Goal: Transaction & Acquisition: Purchase product/service

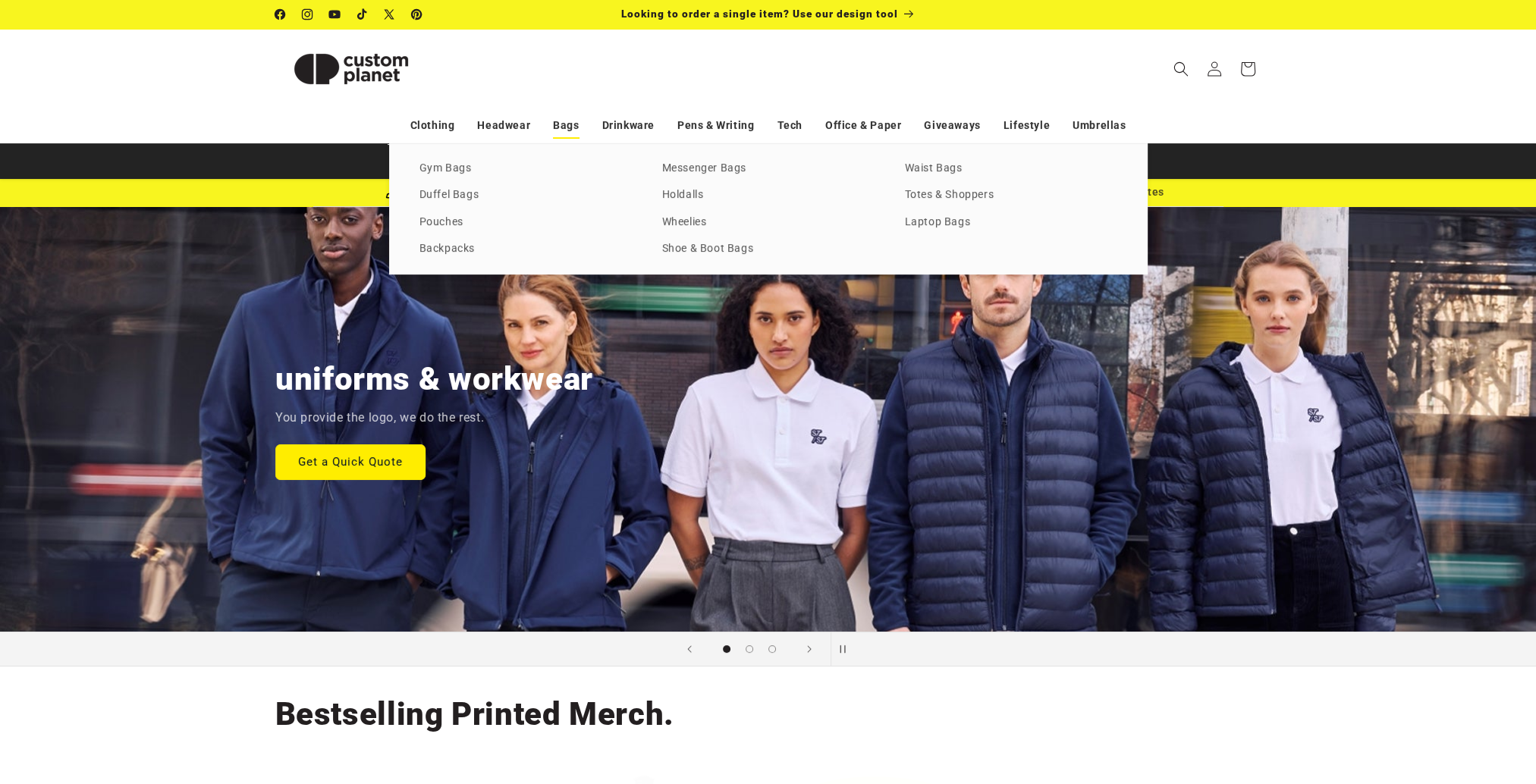
click at [570, 131] on link "Bags" at bounding box center [566, 126] width 26 height 27
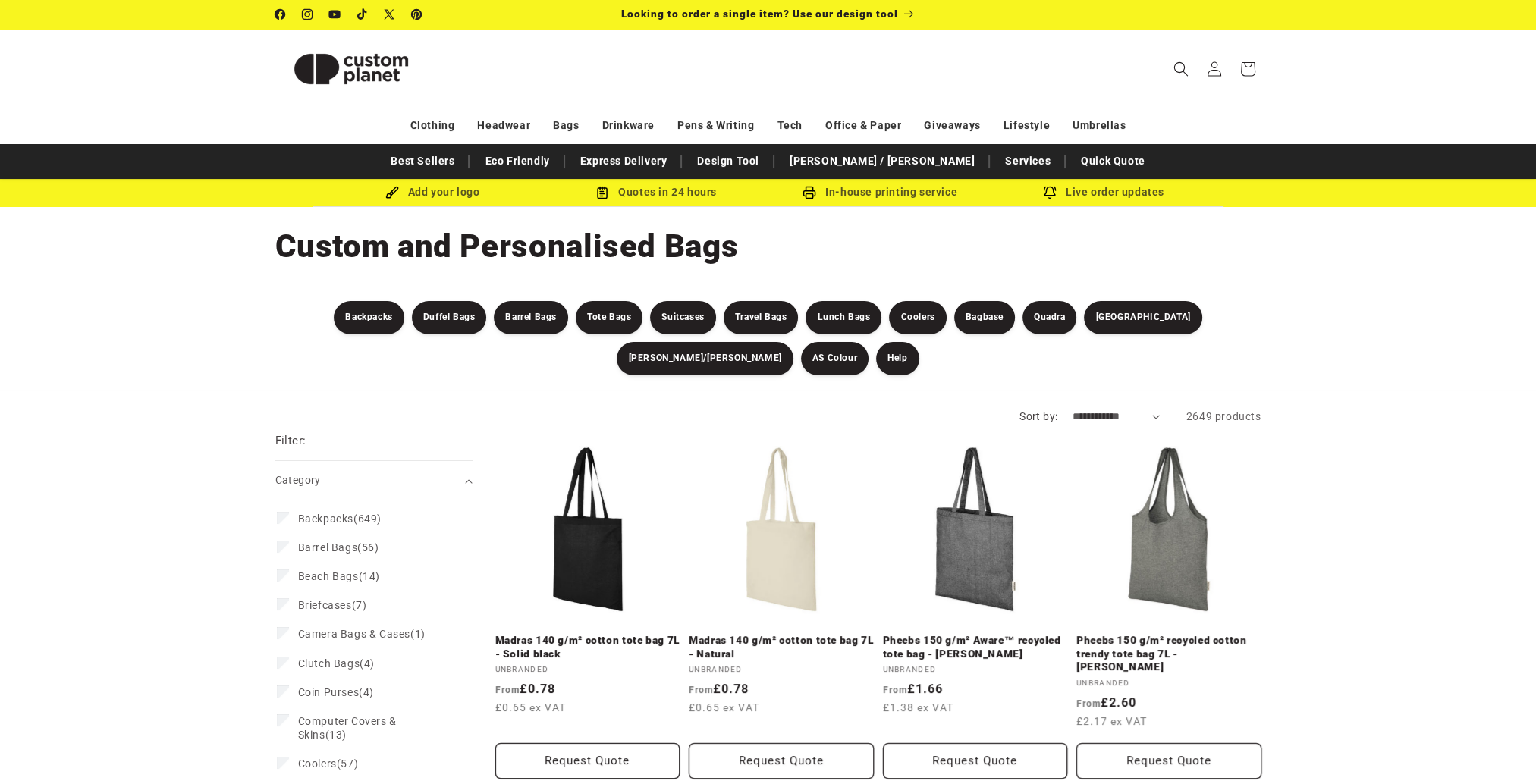
click at [1125, 420] on select "**********" at bounding box center [1116, 416] width 87 height 16
select select "**********"
click at [1072, 408] on select "**********" at bounding box center [1116, 416] width 87 height 16
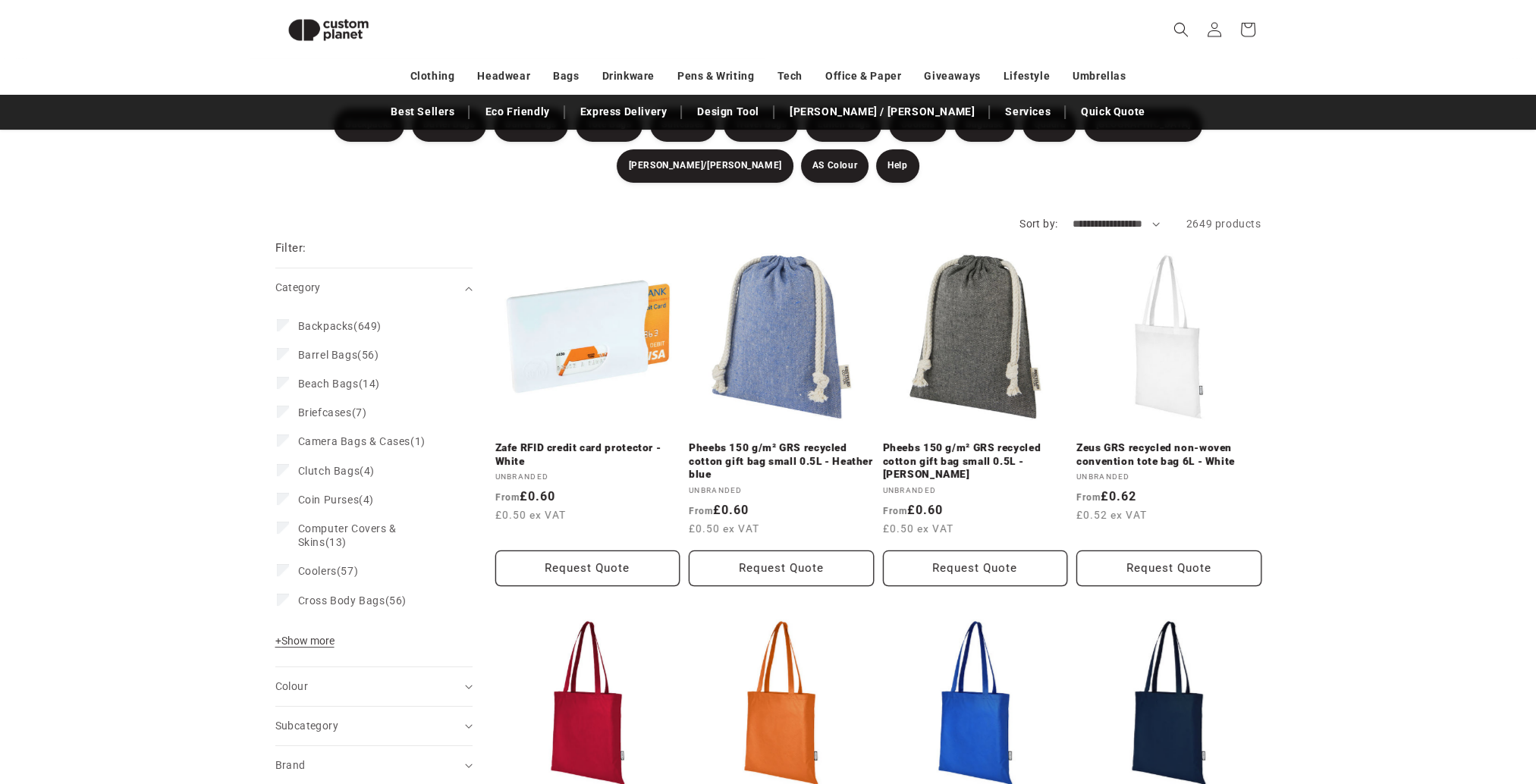
scroll to position [179, 0]
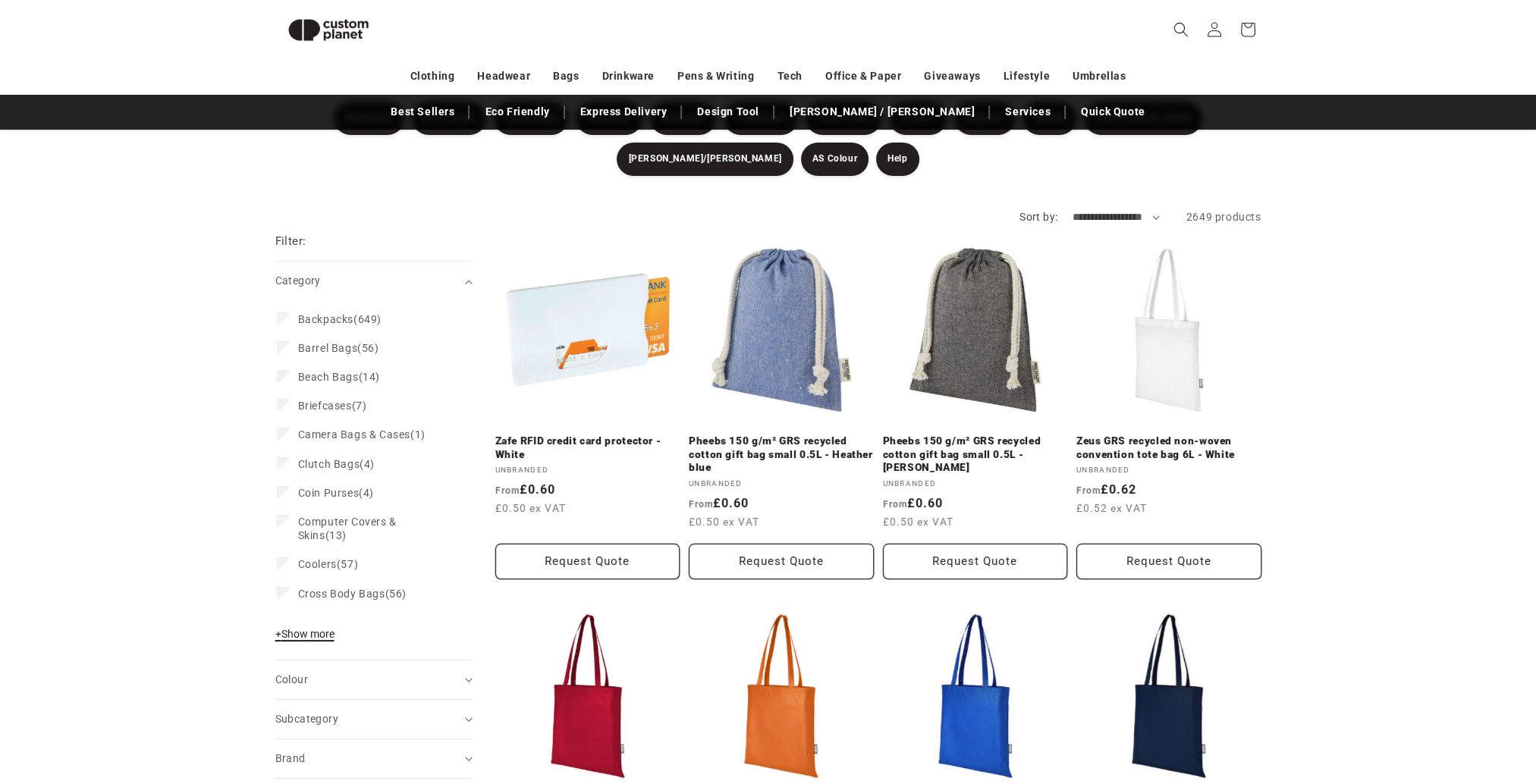
click at [297, 635] on span "+ Show more" at bounding box center [305, 633] width 59 height 12
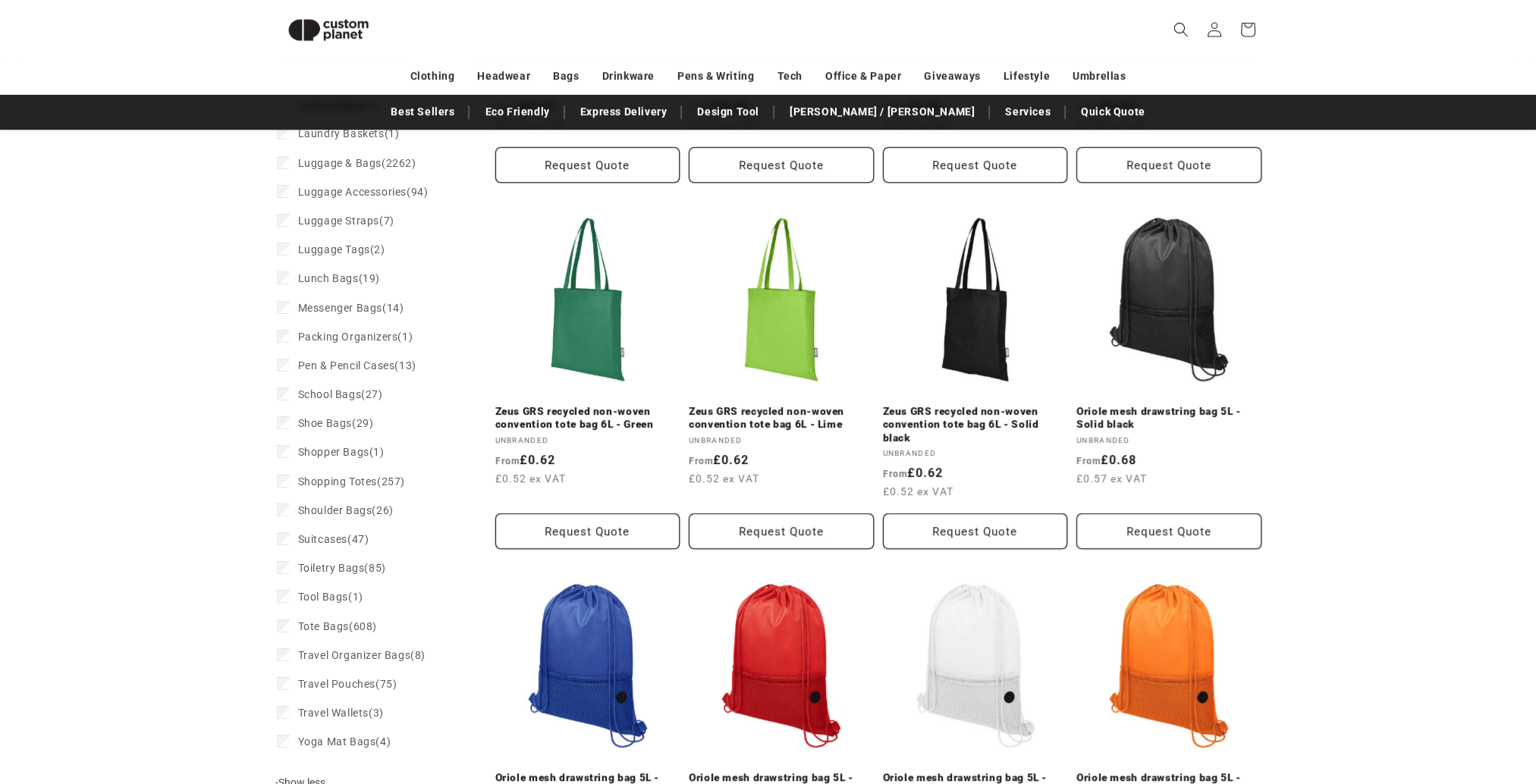
scroll to position [937, 0]
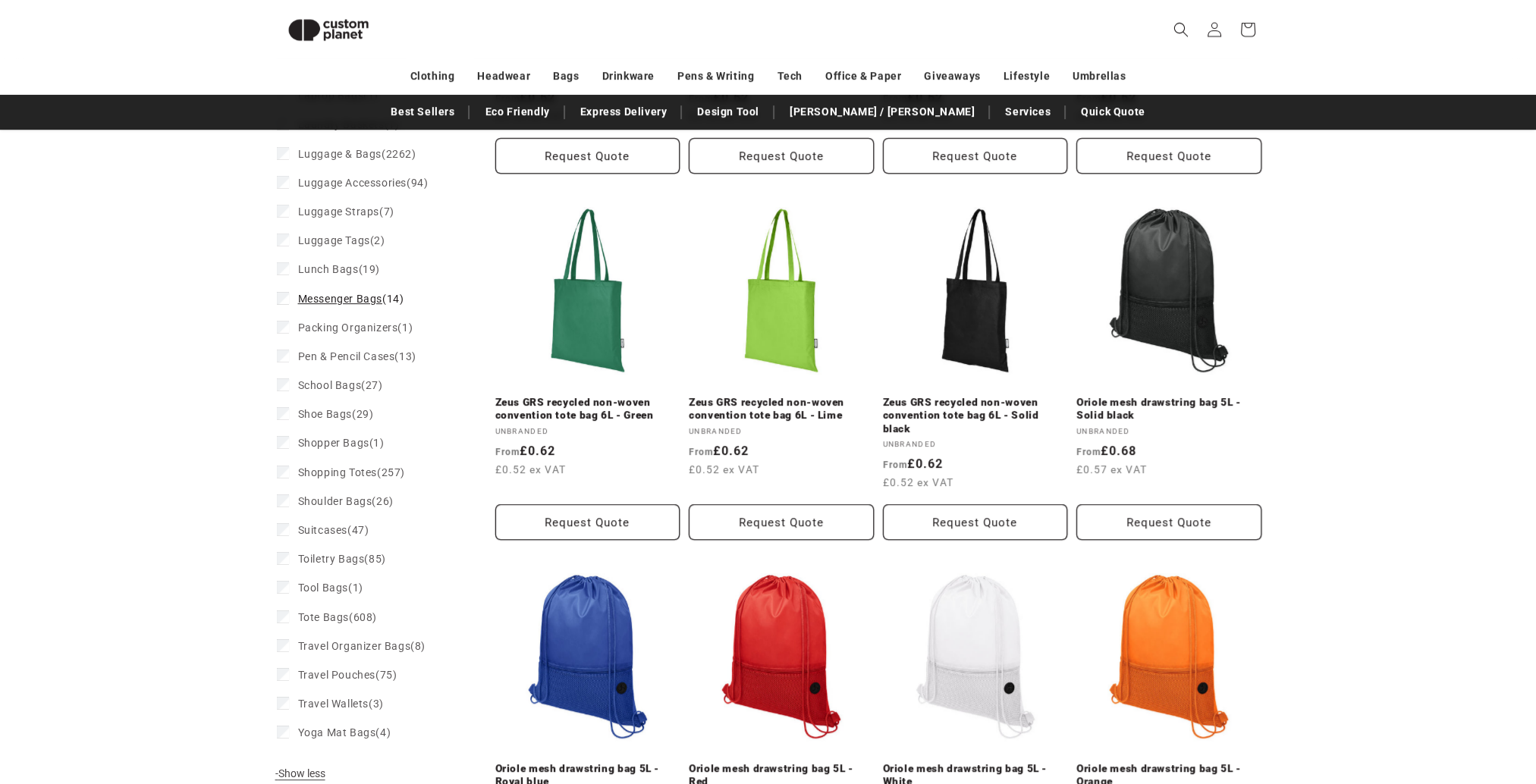
click at [336, 299] on span "Messenger Bags" at bounding box center [340, 299] width 85 height 12
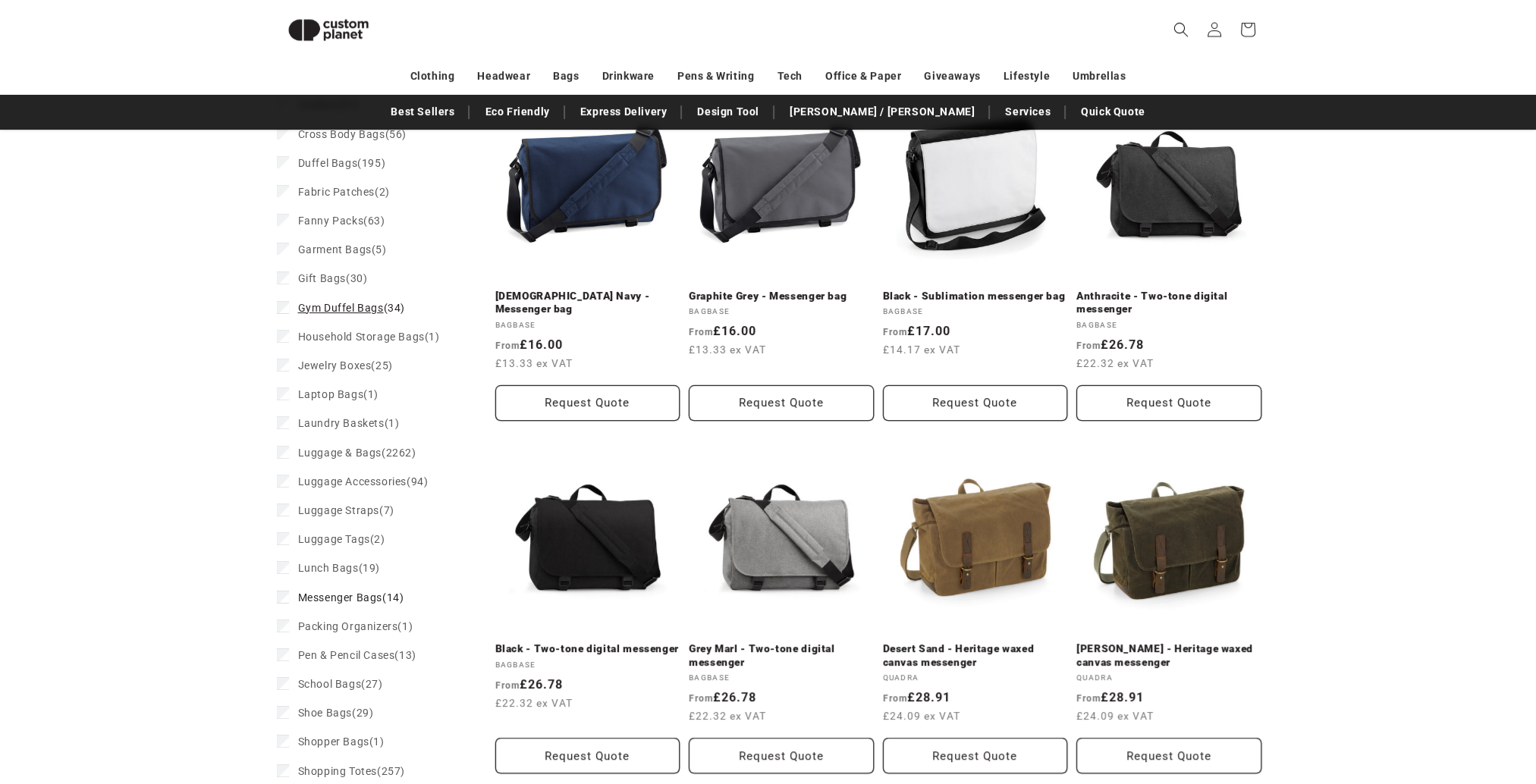
scroll to position [788, 0]
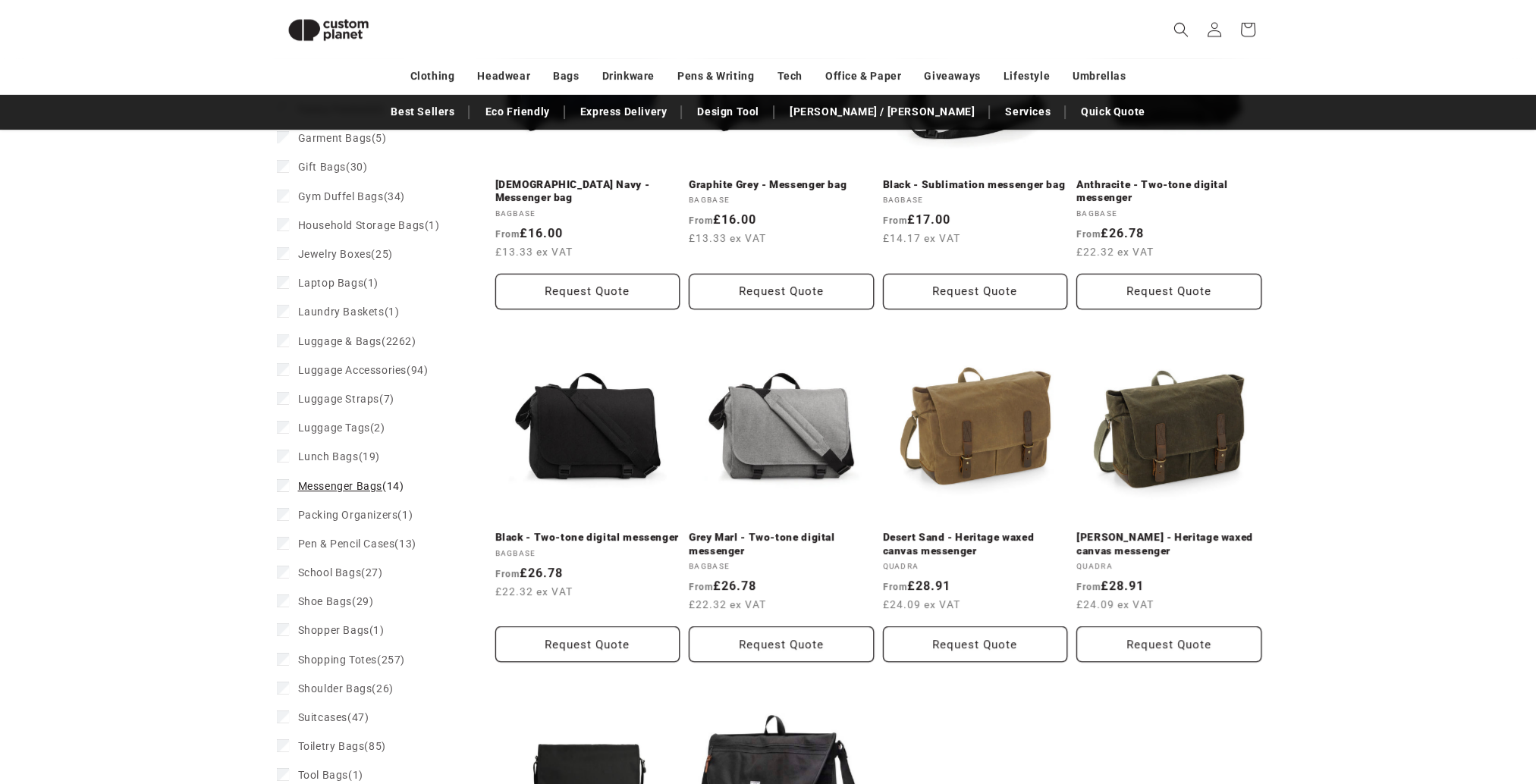
click at [340, 495] on label "Messenger Bags (14) Messenger Bags (14 products)" at bounding box center [369, 486] width 185 height 28
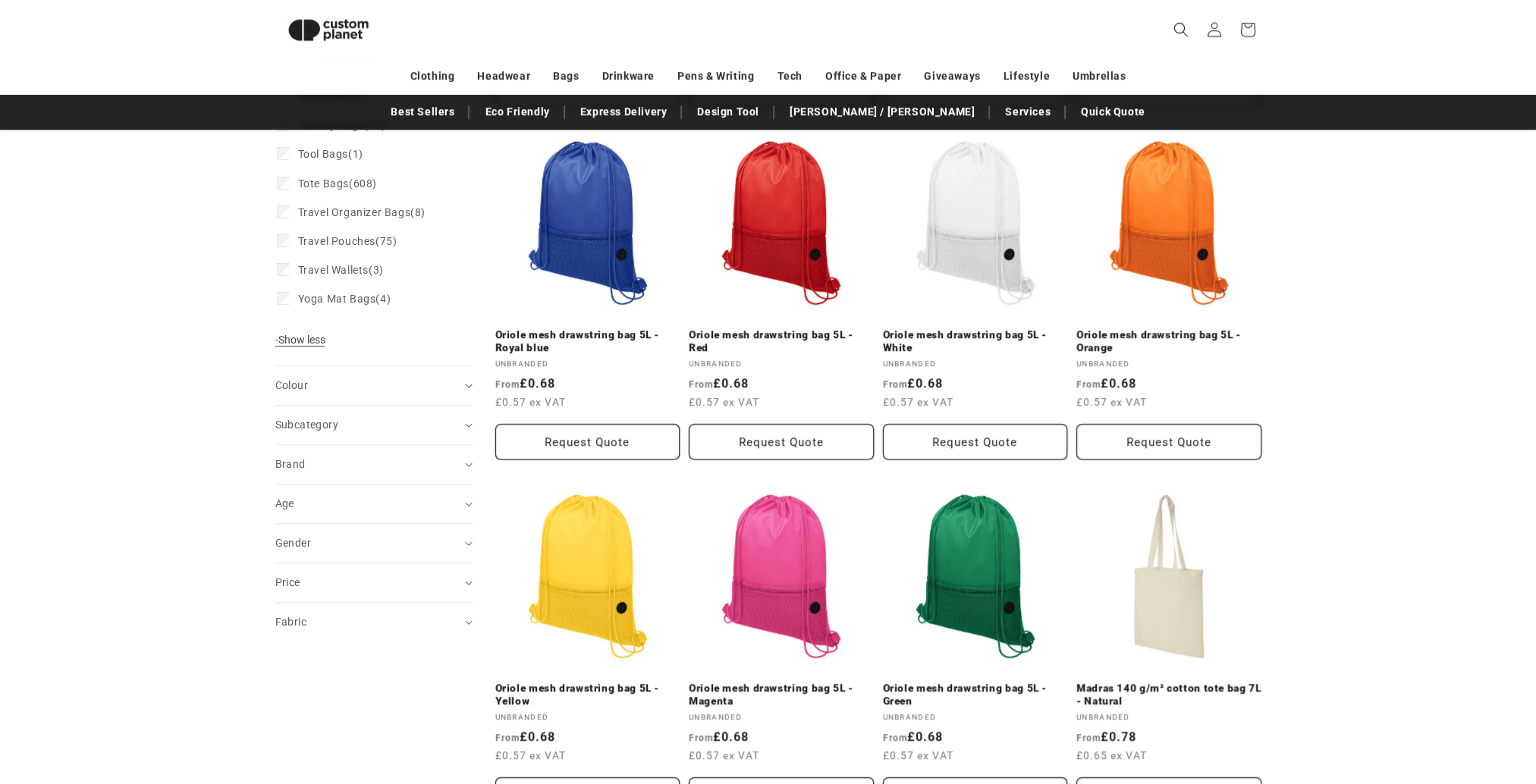
scroll to position [1537, 0]
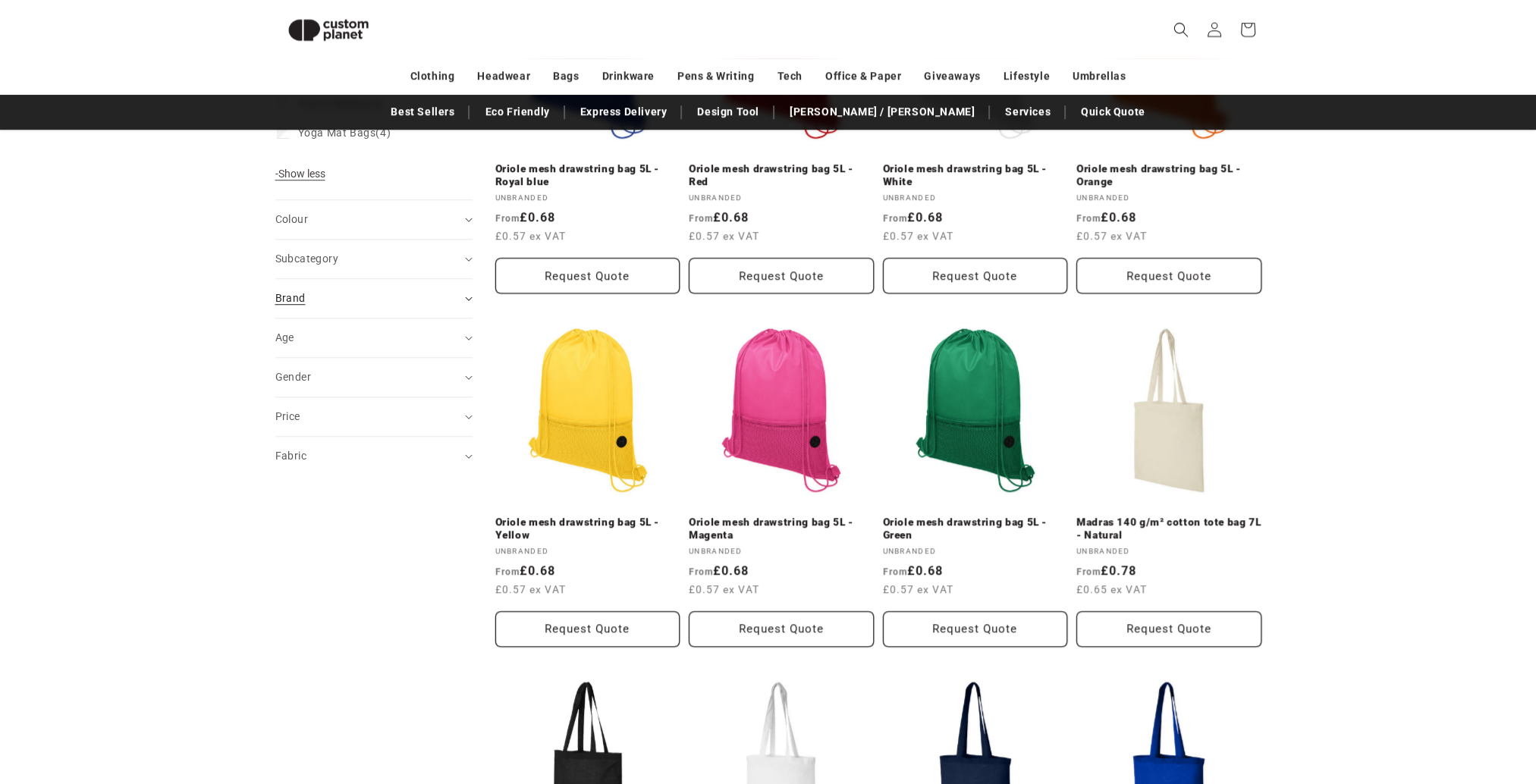
click at [346, 292] on div "Brand (0)" at bounding box center [367, 298] width 184 height 16
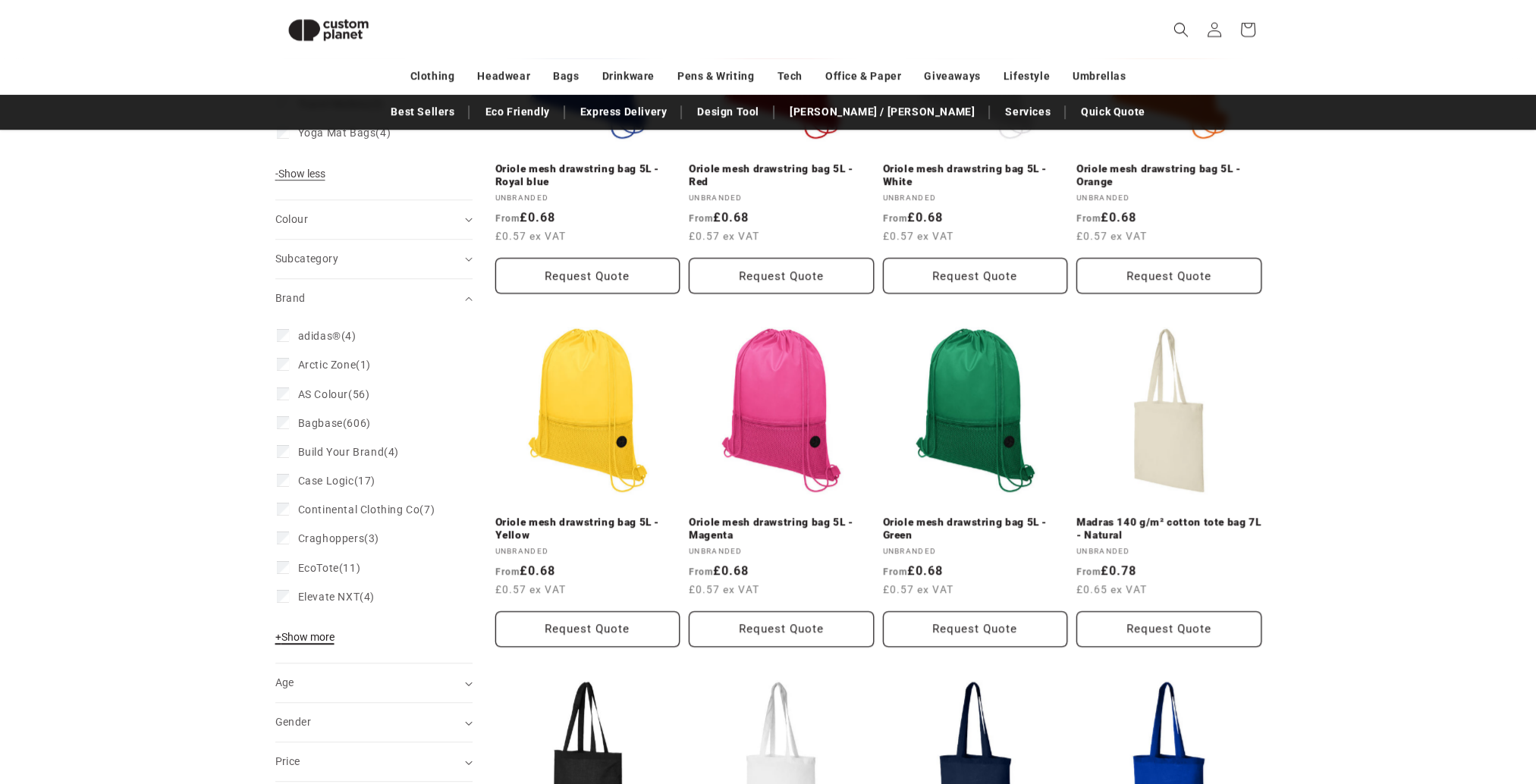
click at [306, 635] on span "+ Show more" at bounding box center [305, 637] width 59 height 12
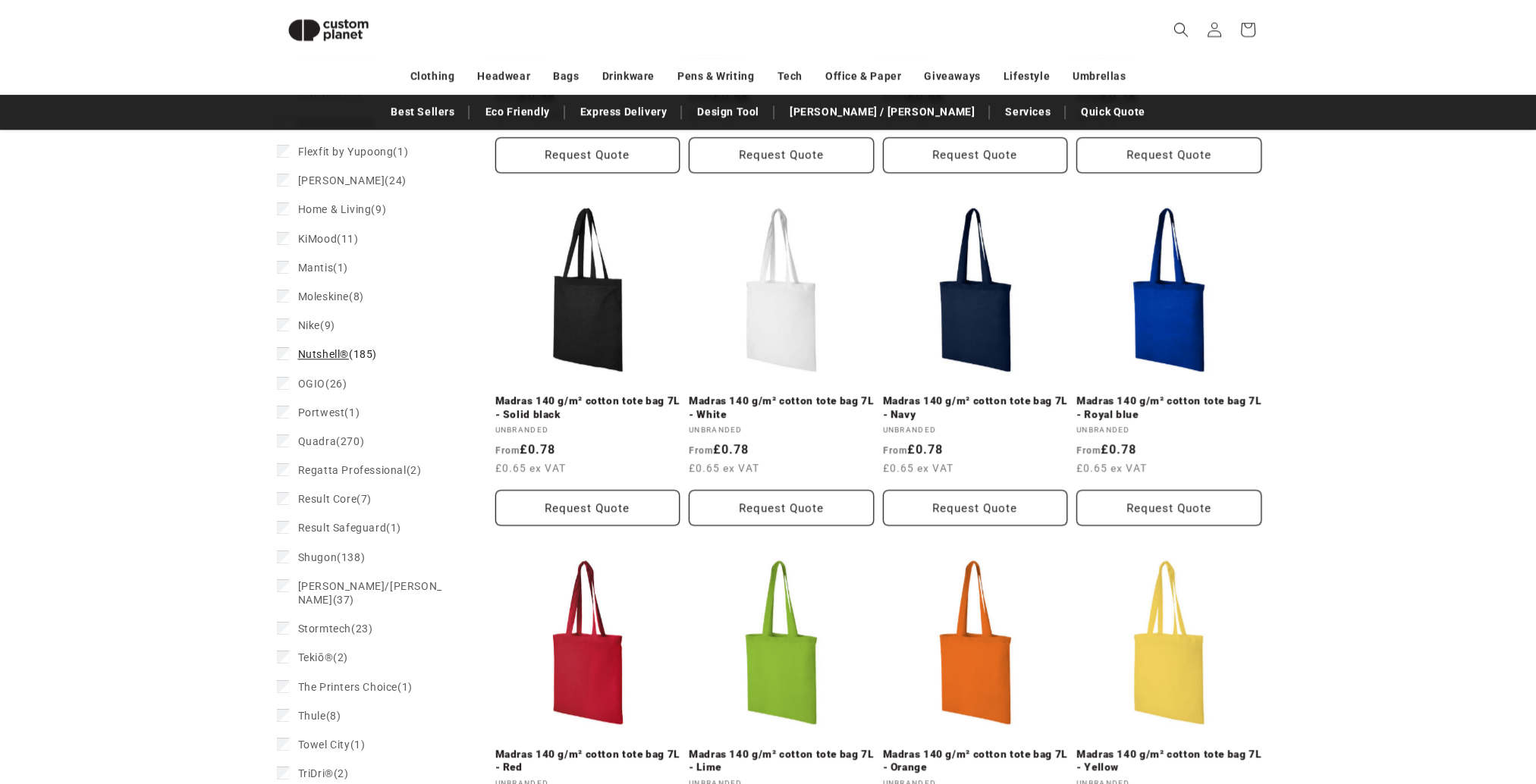
scroll to position [1992, 0]
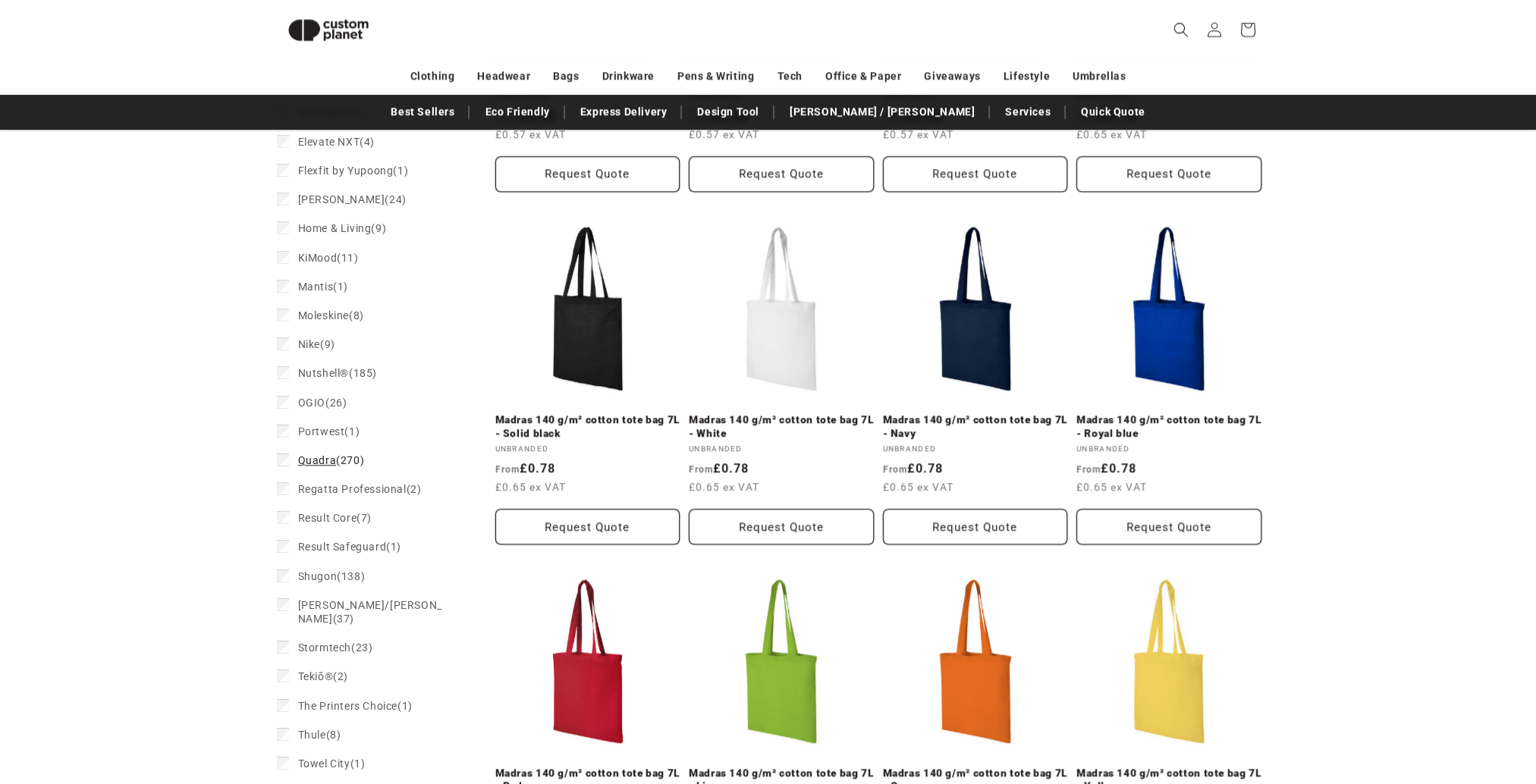
click at [306, 464] on span "Quadra" at bounding box center [317, 460] width 39 height 12
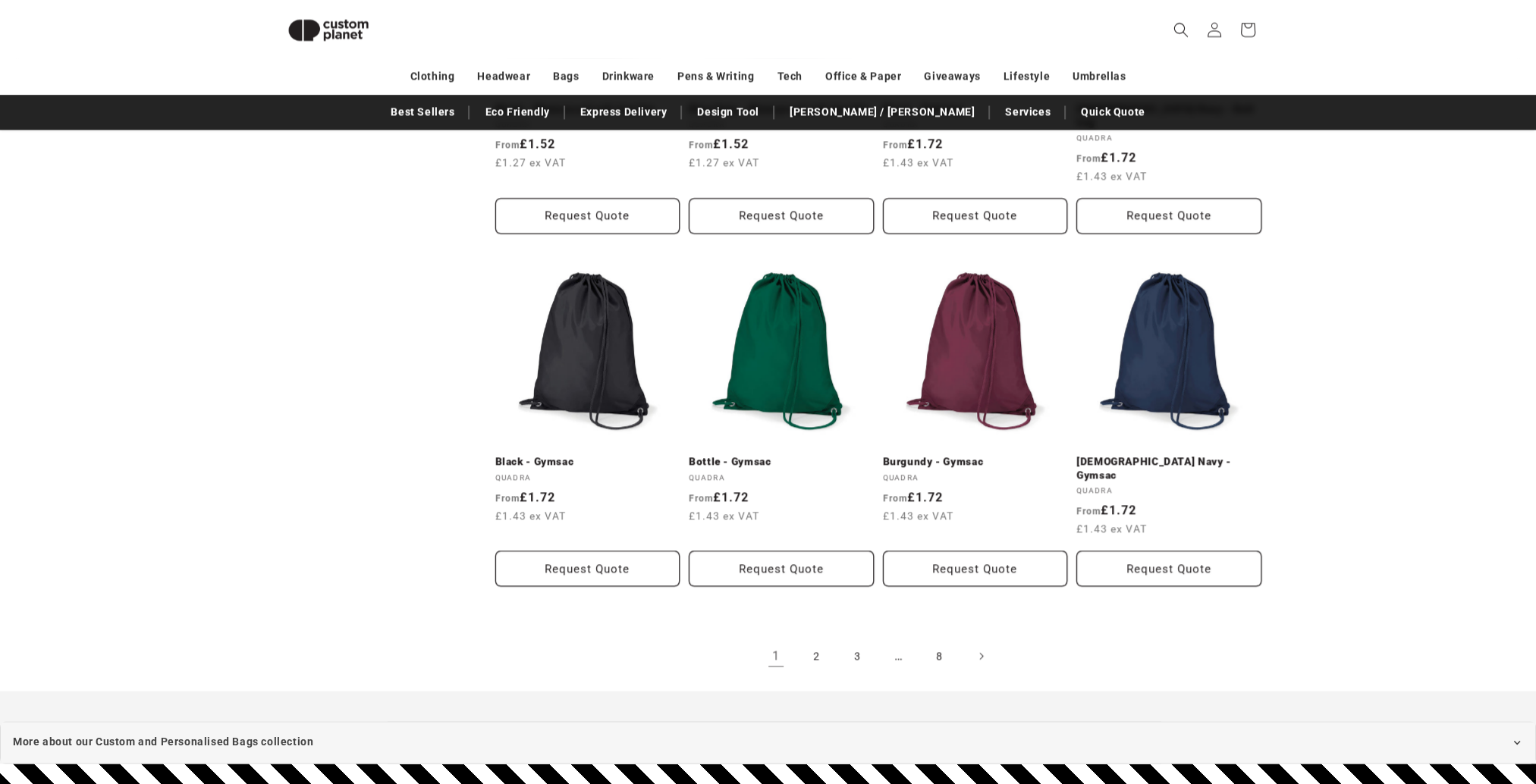
scroll to position [3072, 0]
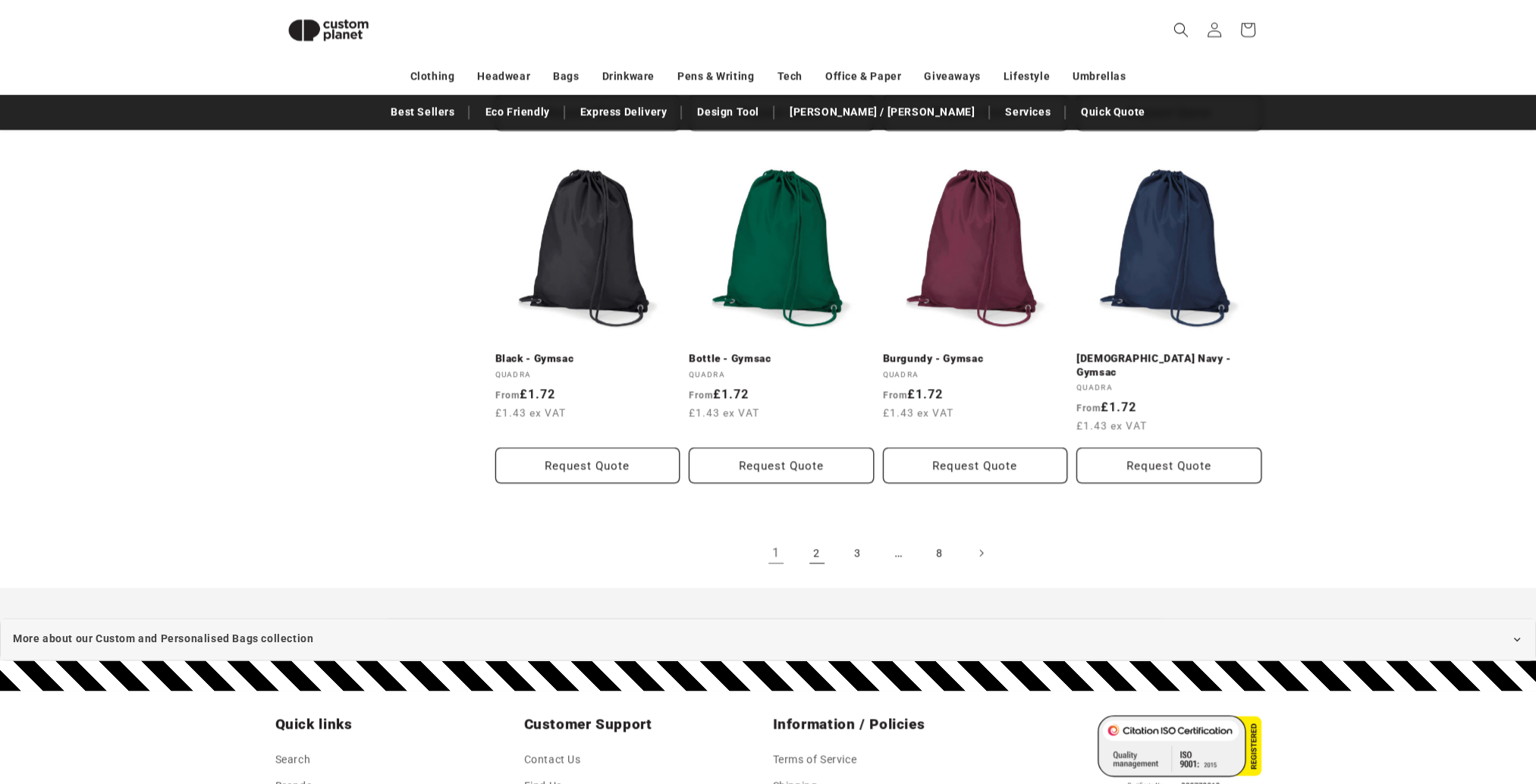
click at [807, 536] on link "2" at bounding box center [817, 553] width 33 height 33
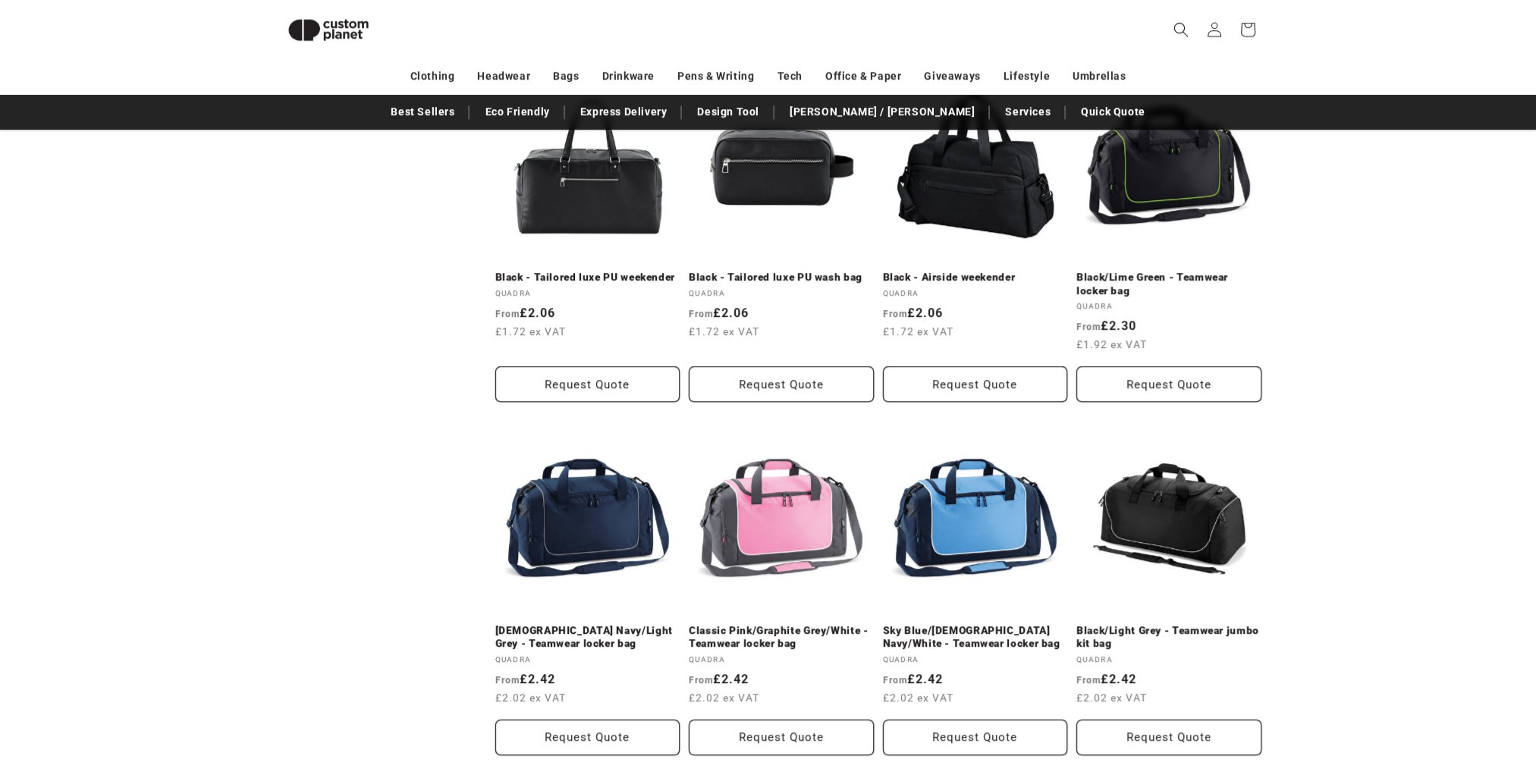
scroll to position [1419, 0]
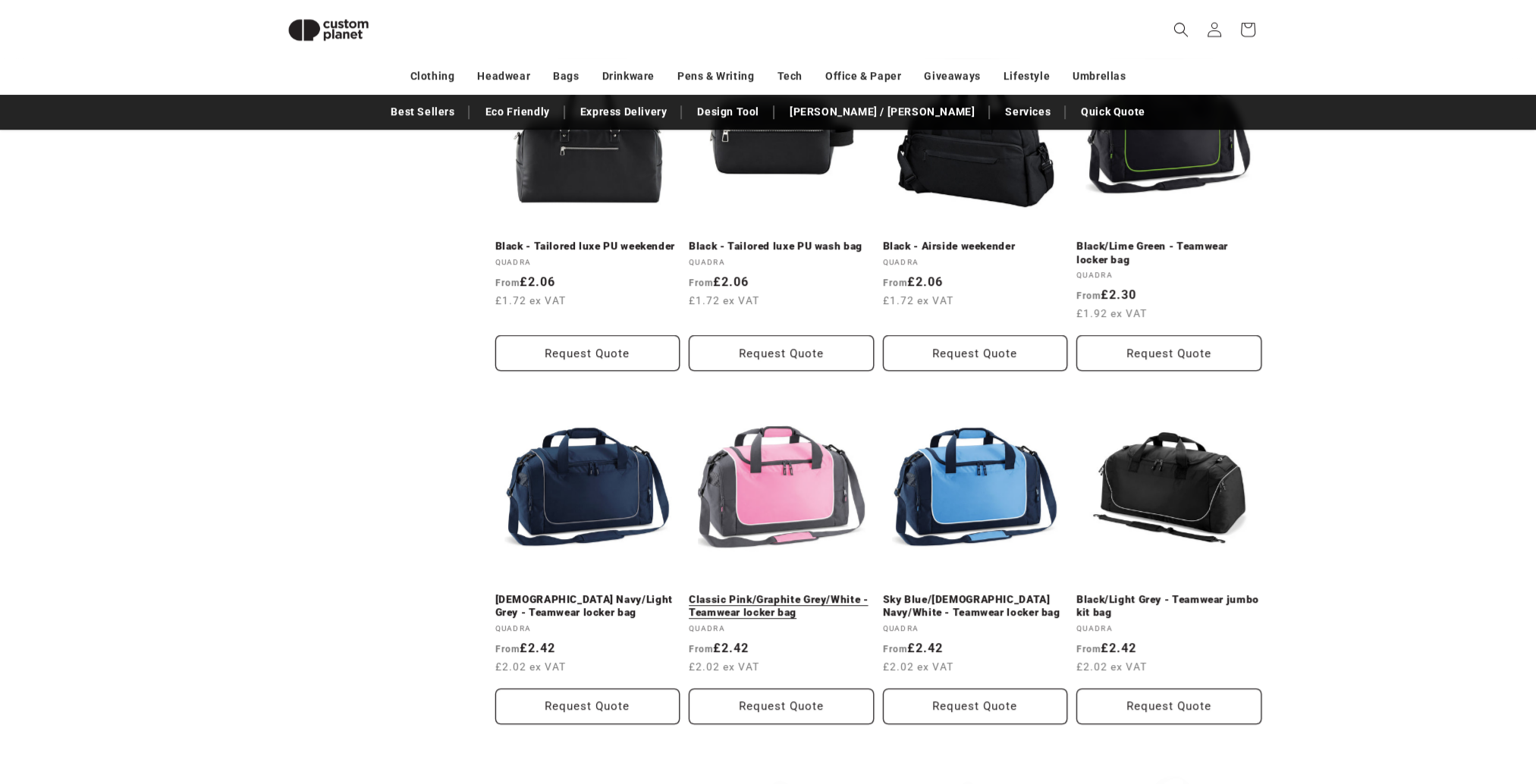
click at [798, 593] on link "Classic Pink/Graphite Grey/White - Teamwear locker bag" at bounding box center [781, 607] width 185 height 27
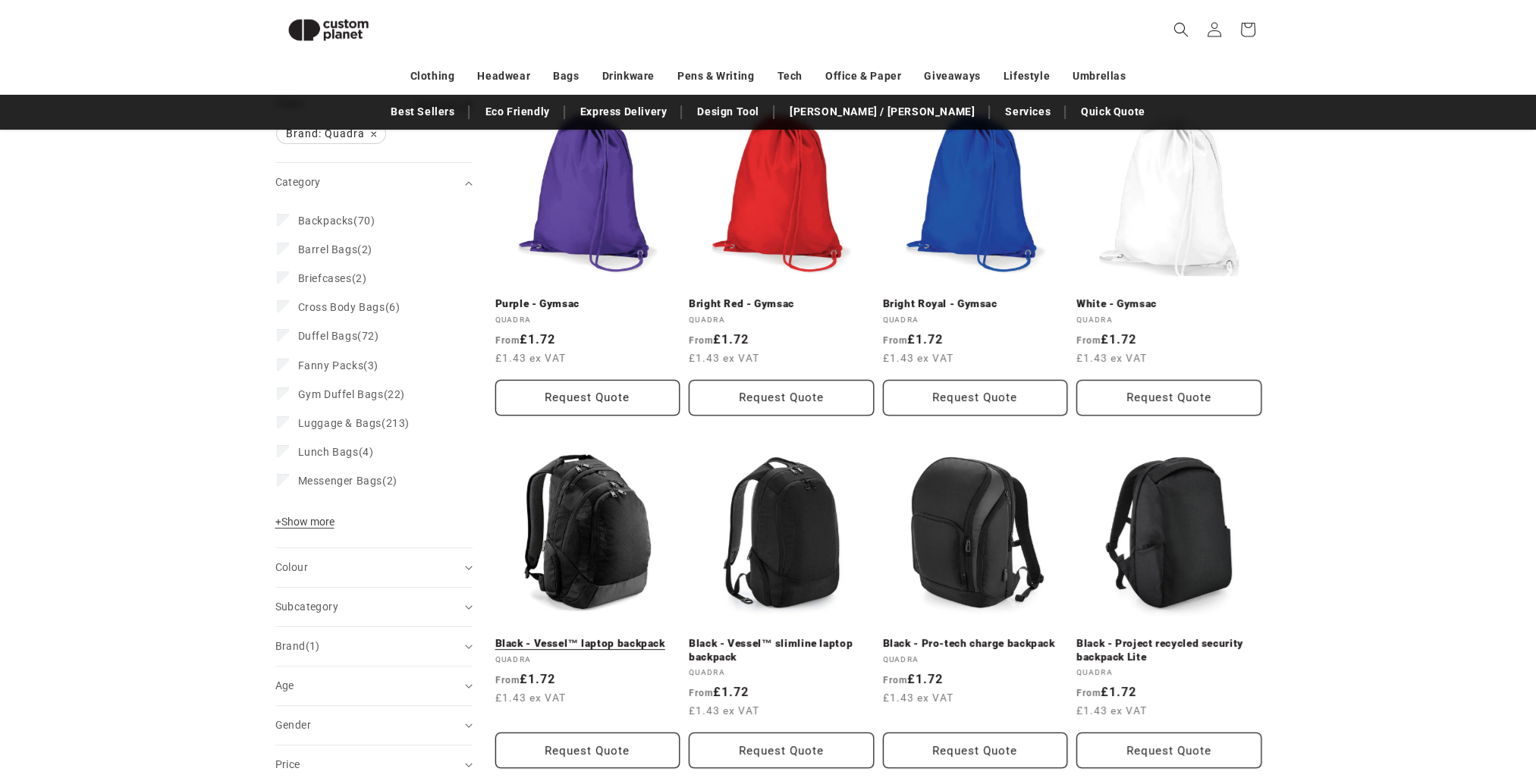
scroll to position [282, 0]
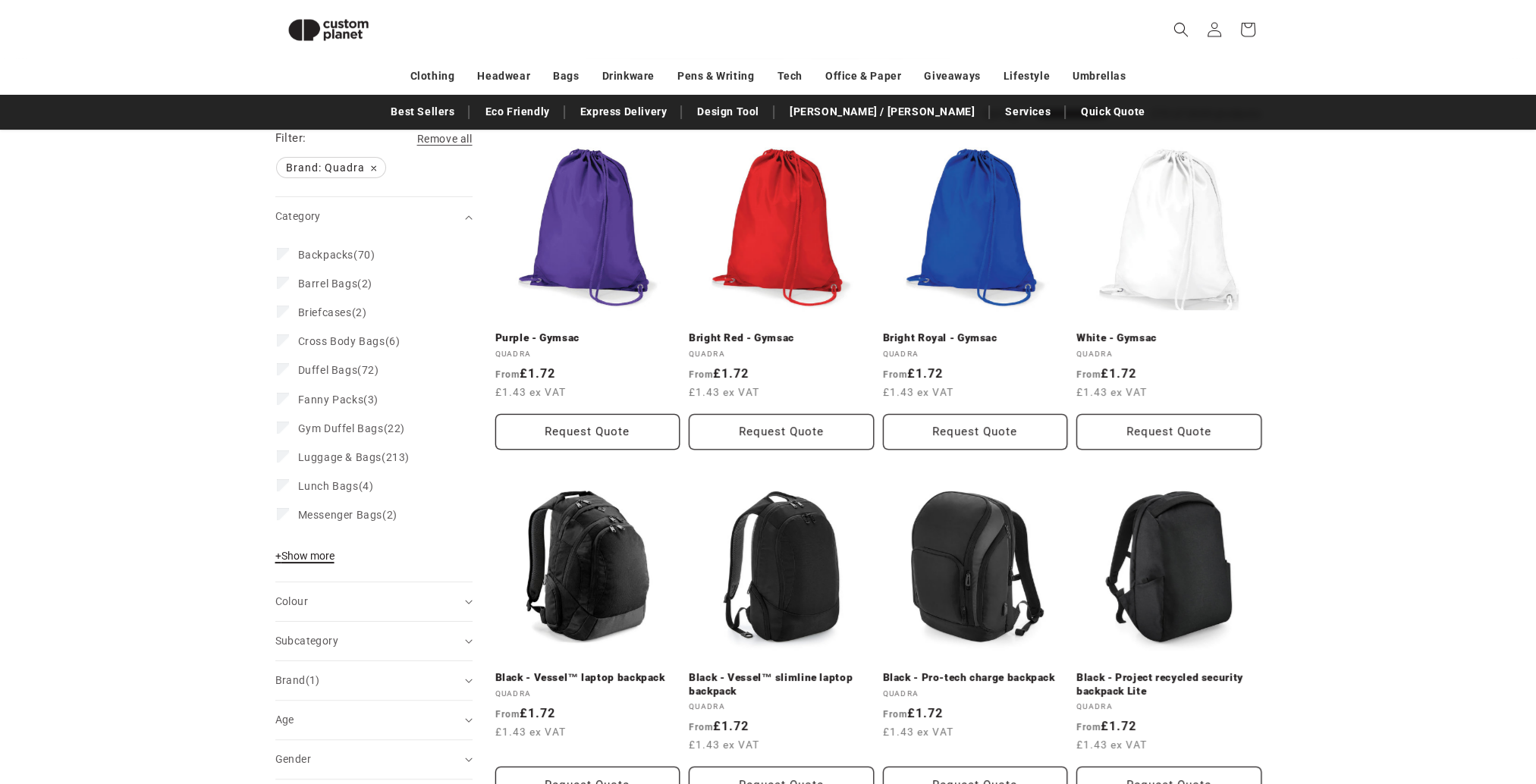
click at [303, 551] on span "+ Show more" at bounding box center [305, 556] width 59 height 12
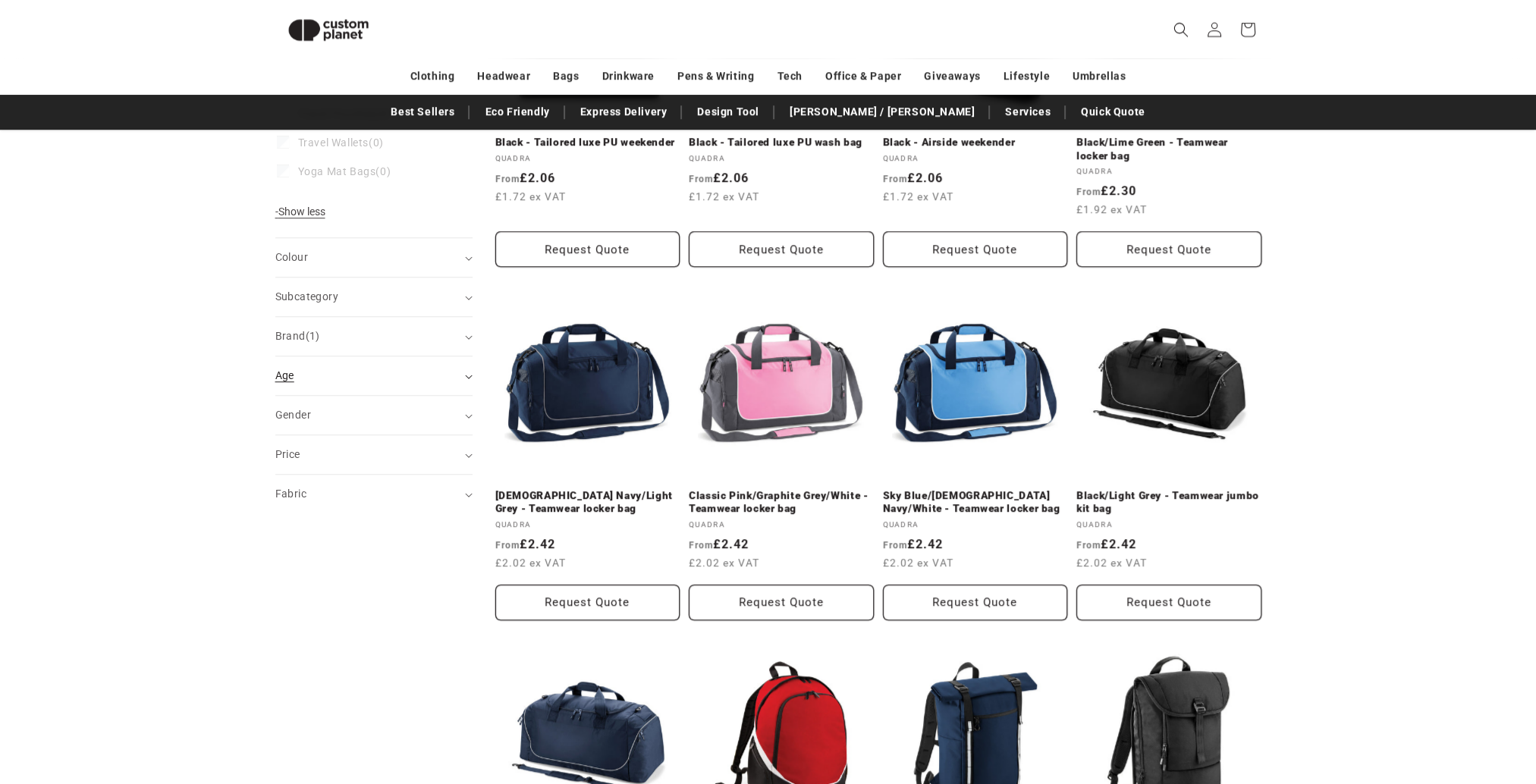
scroll to position [1571, 0]
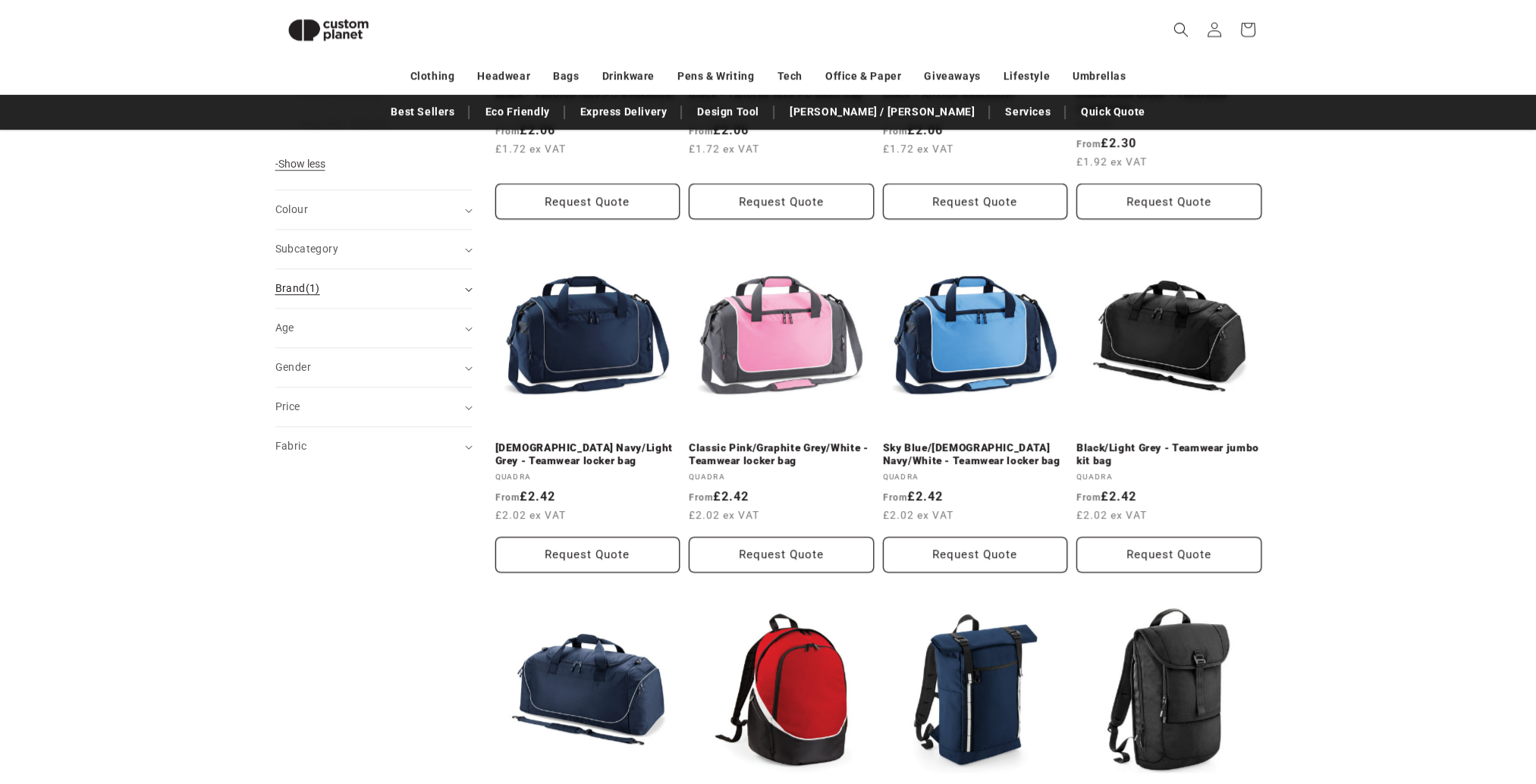
click at [329, 287] on div "Brand (1)" at bounding box center [367, 288] width 184 height 16
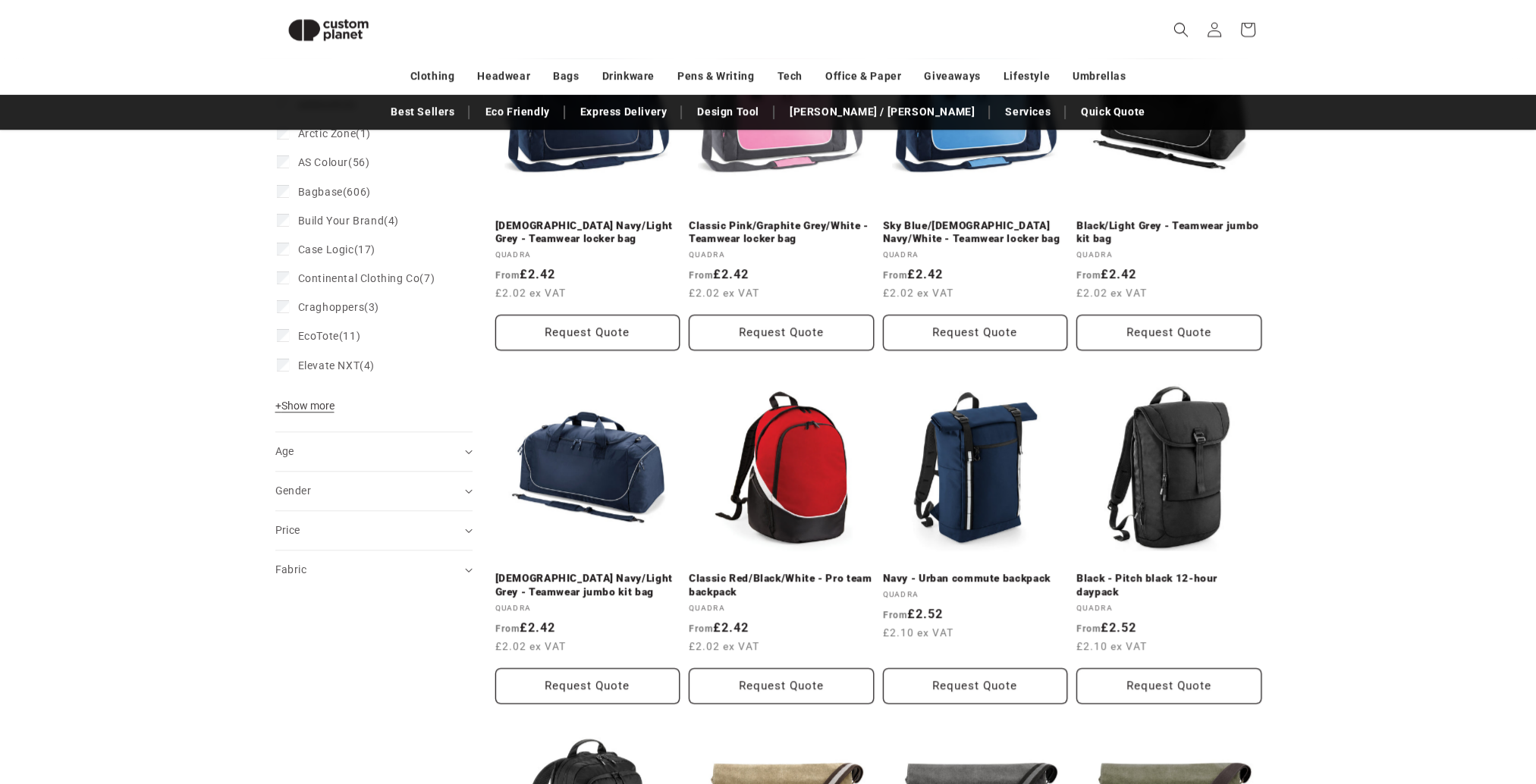
scroll to position [1799, 0]
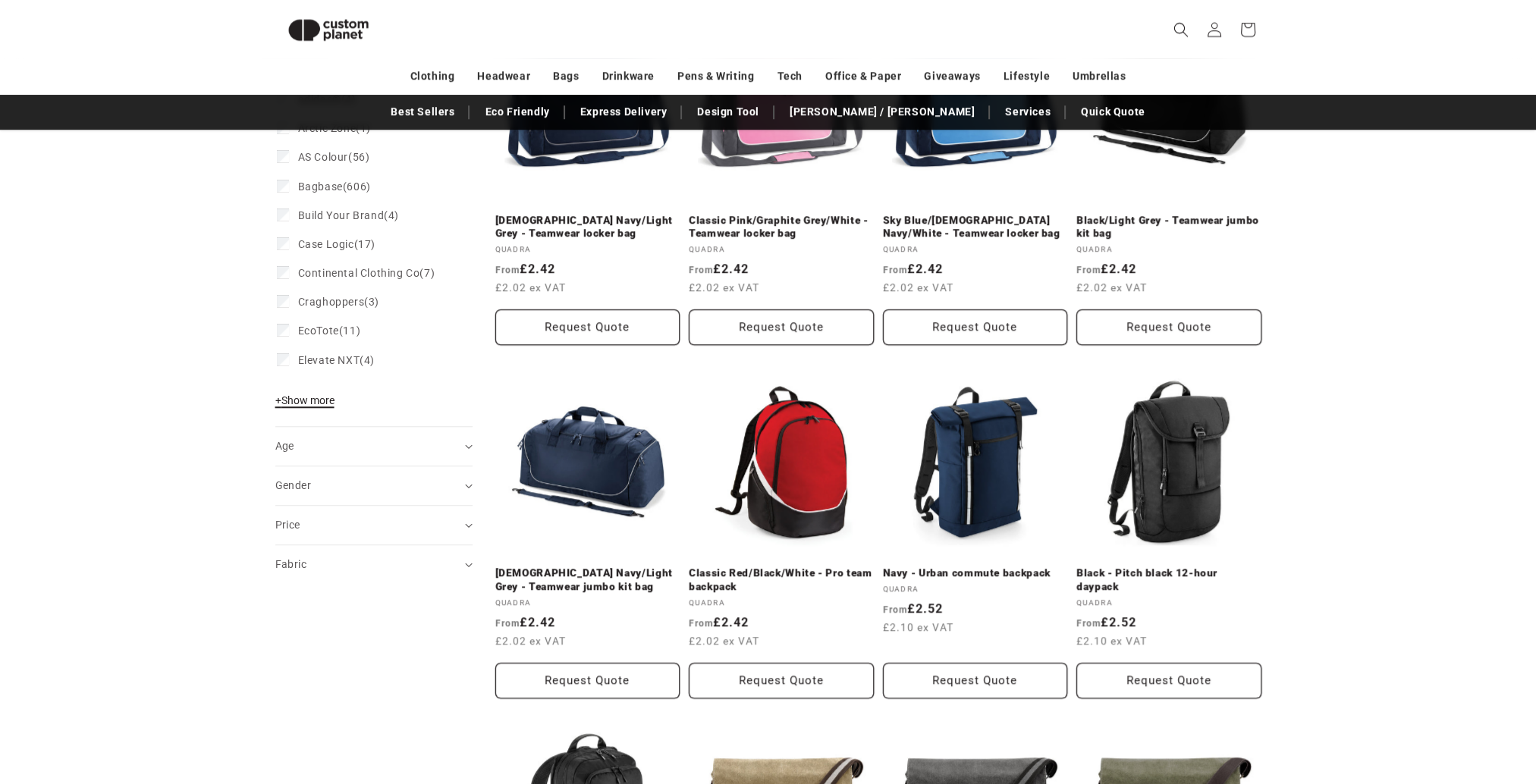
click at [310, 397] on span "+ Show more" at bounding box center [305, 400] width 59 height 12
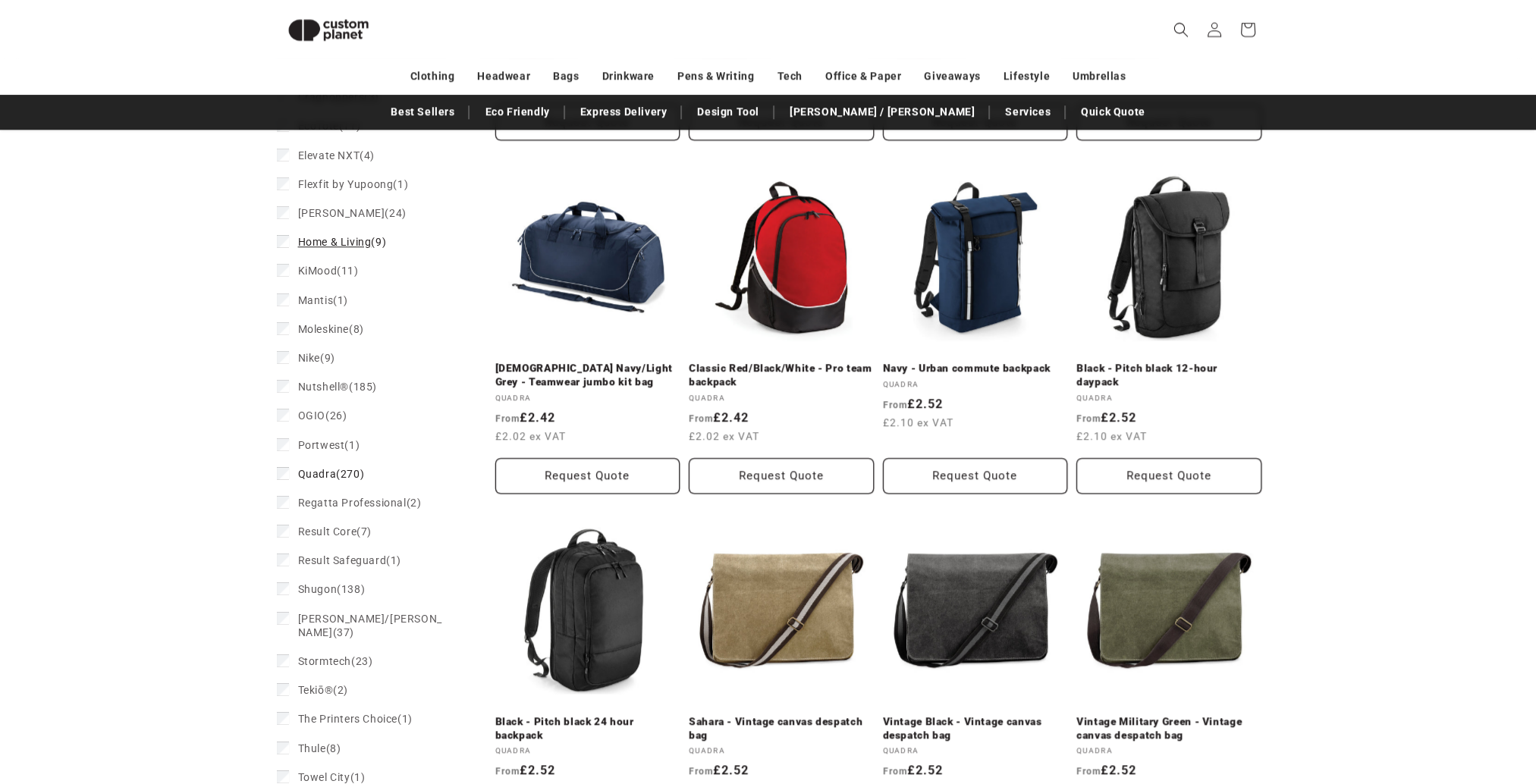
scroll to position [2026, 0]
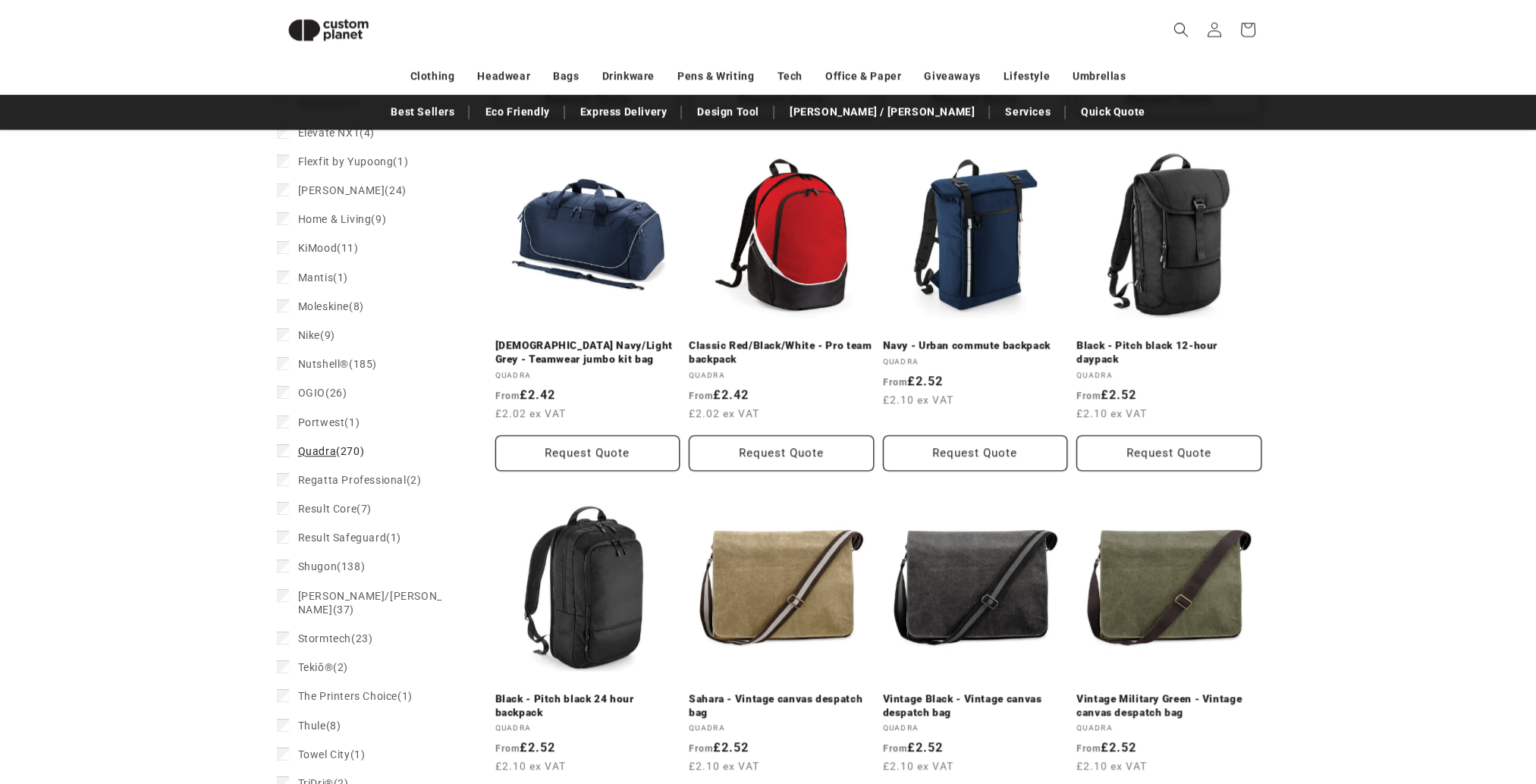
click at [318, 445] on span "Quadra" at bounding box center [317, 451] width 39 height 12
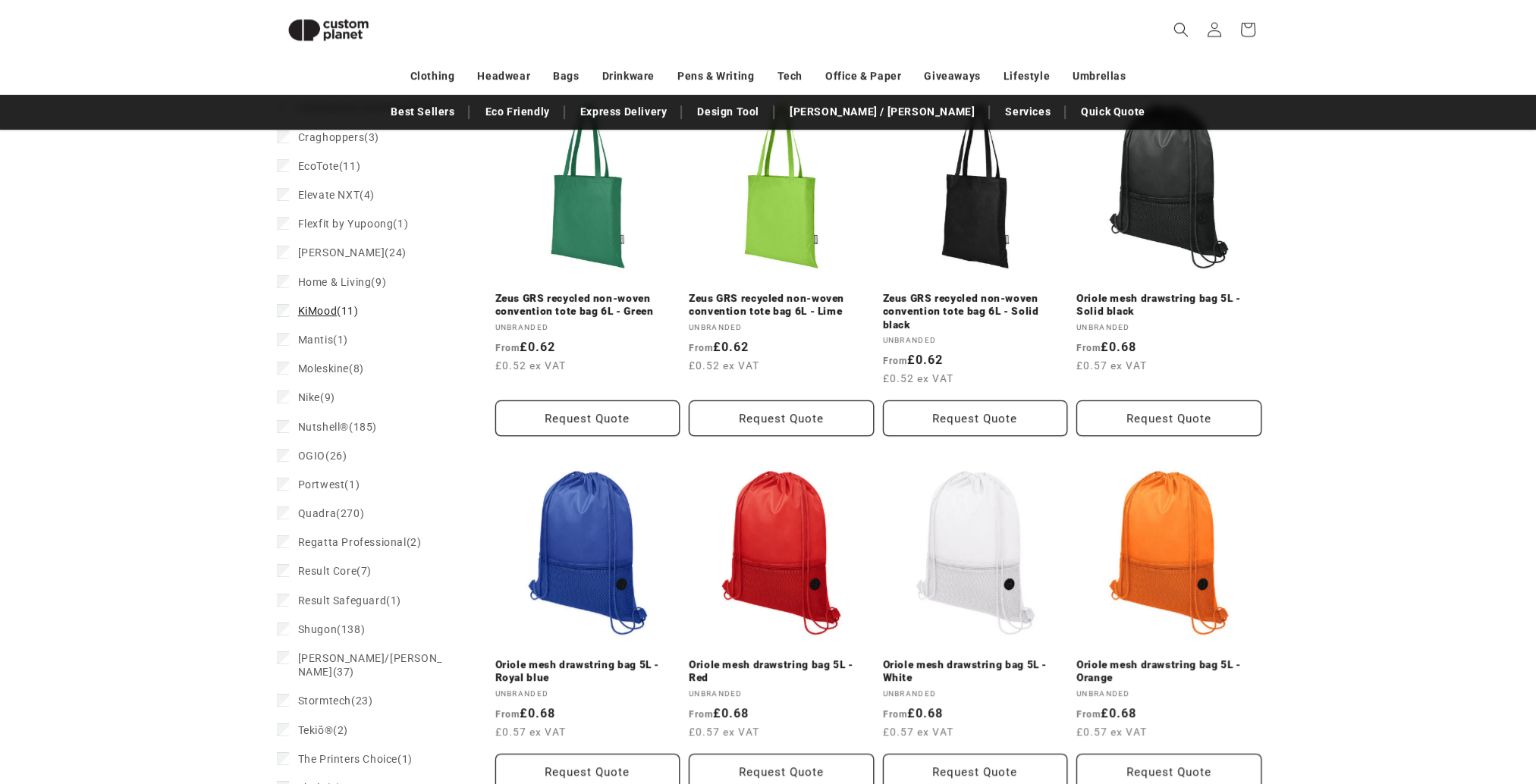
scroll to position [1152, 0]
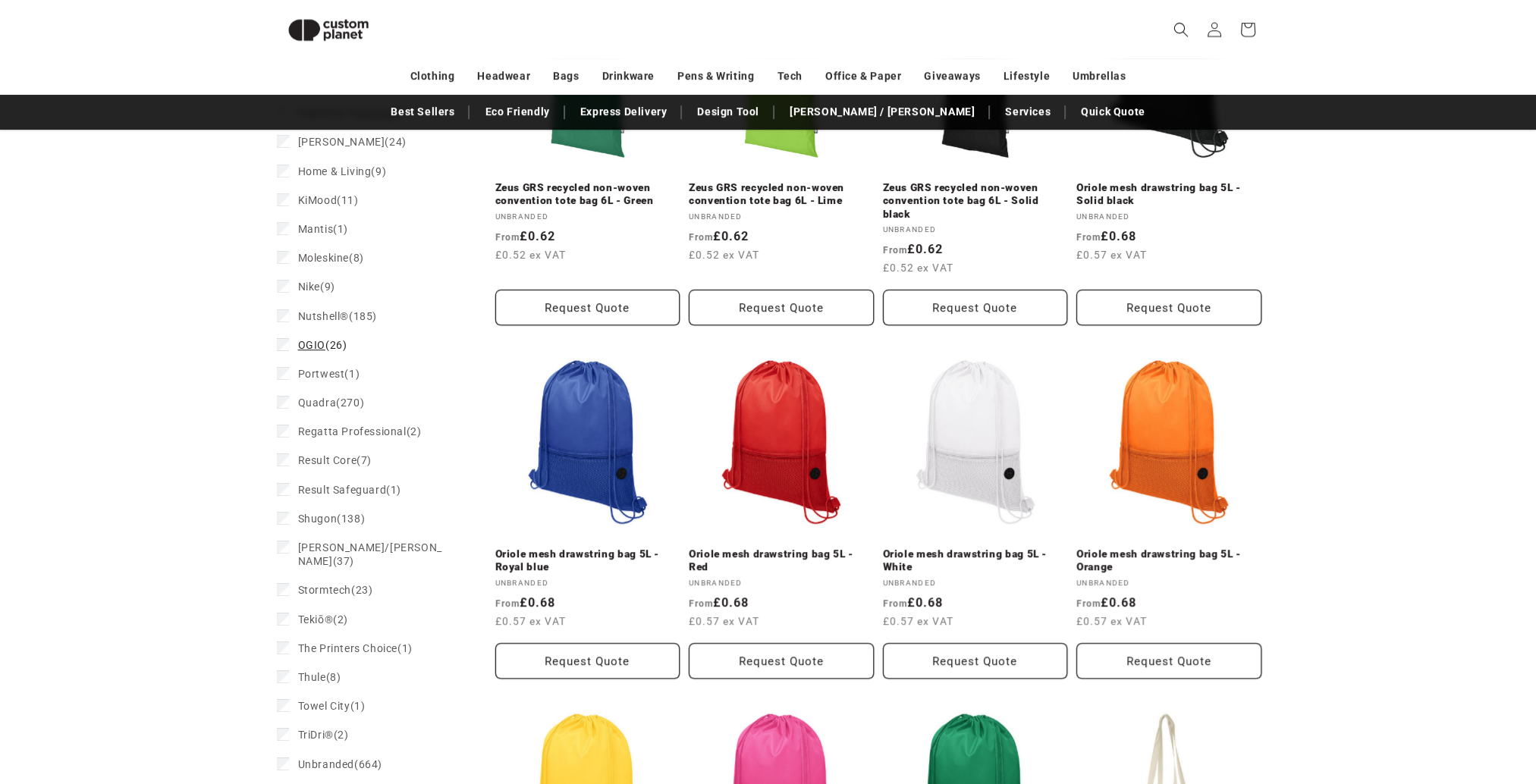
click at [316, 346] on span "OGIO" at bounding box center [311, 345] width 28 height 12
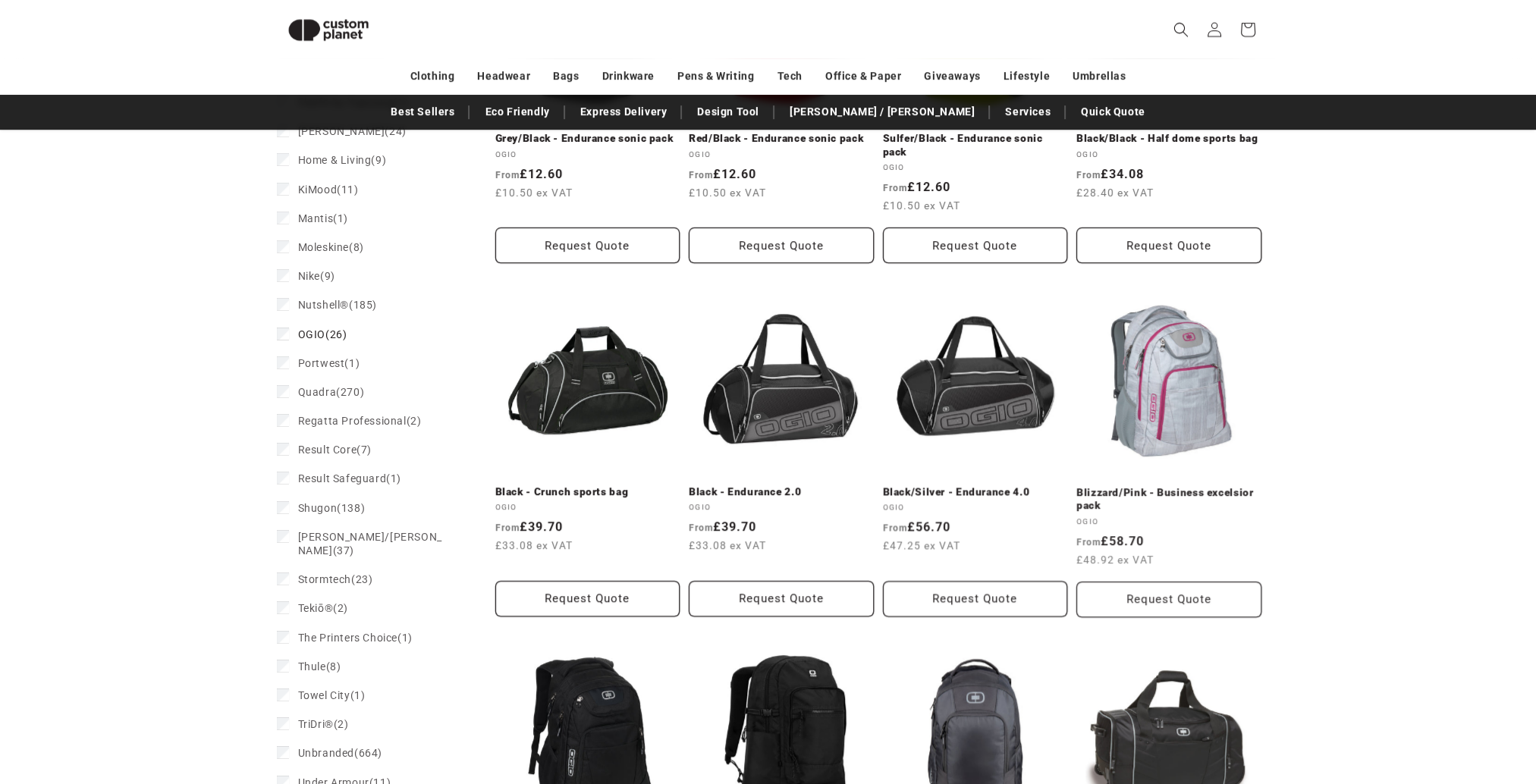
scroll to position [1118, 0]
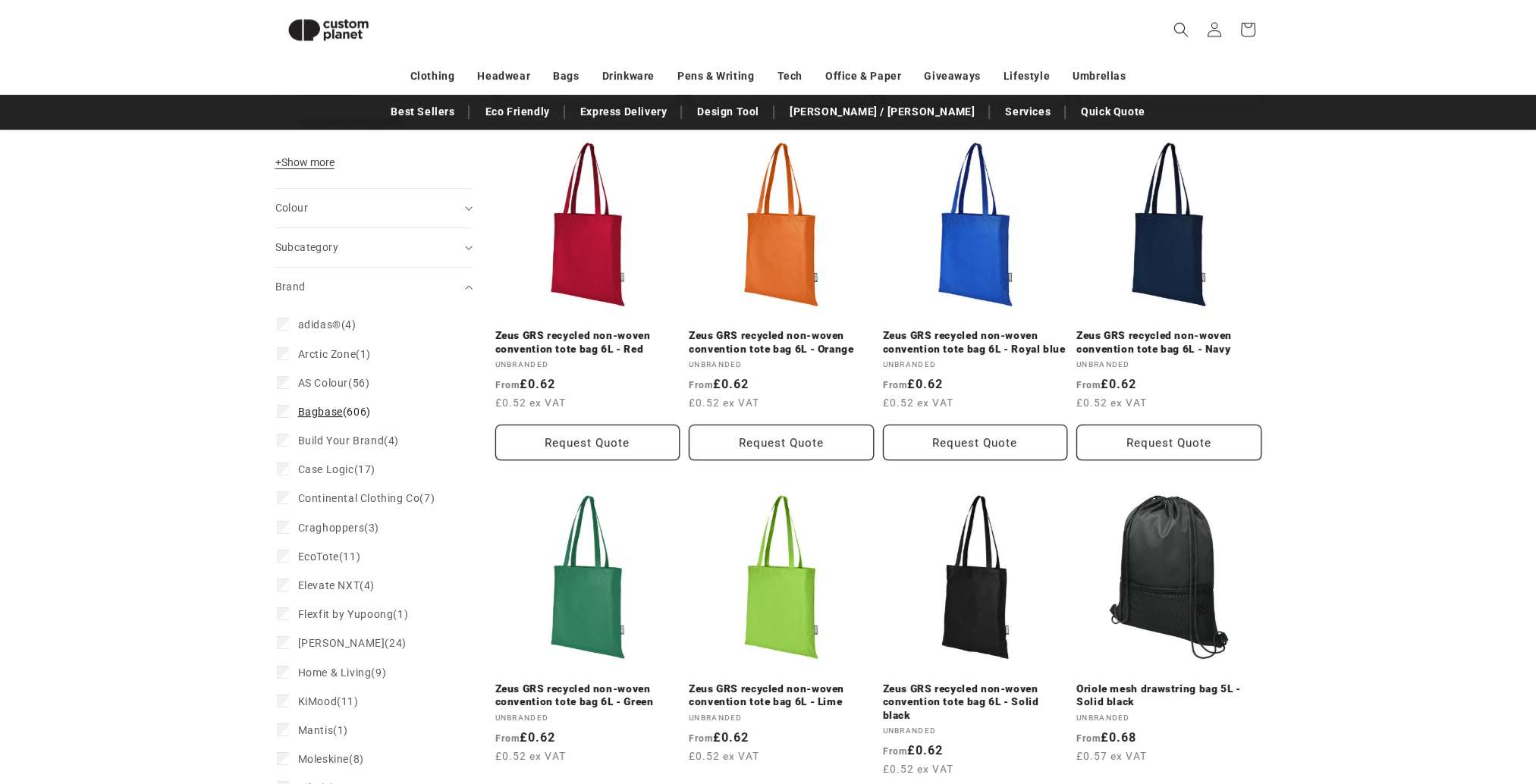
scroll to position [697, 0]
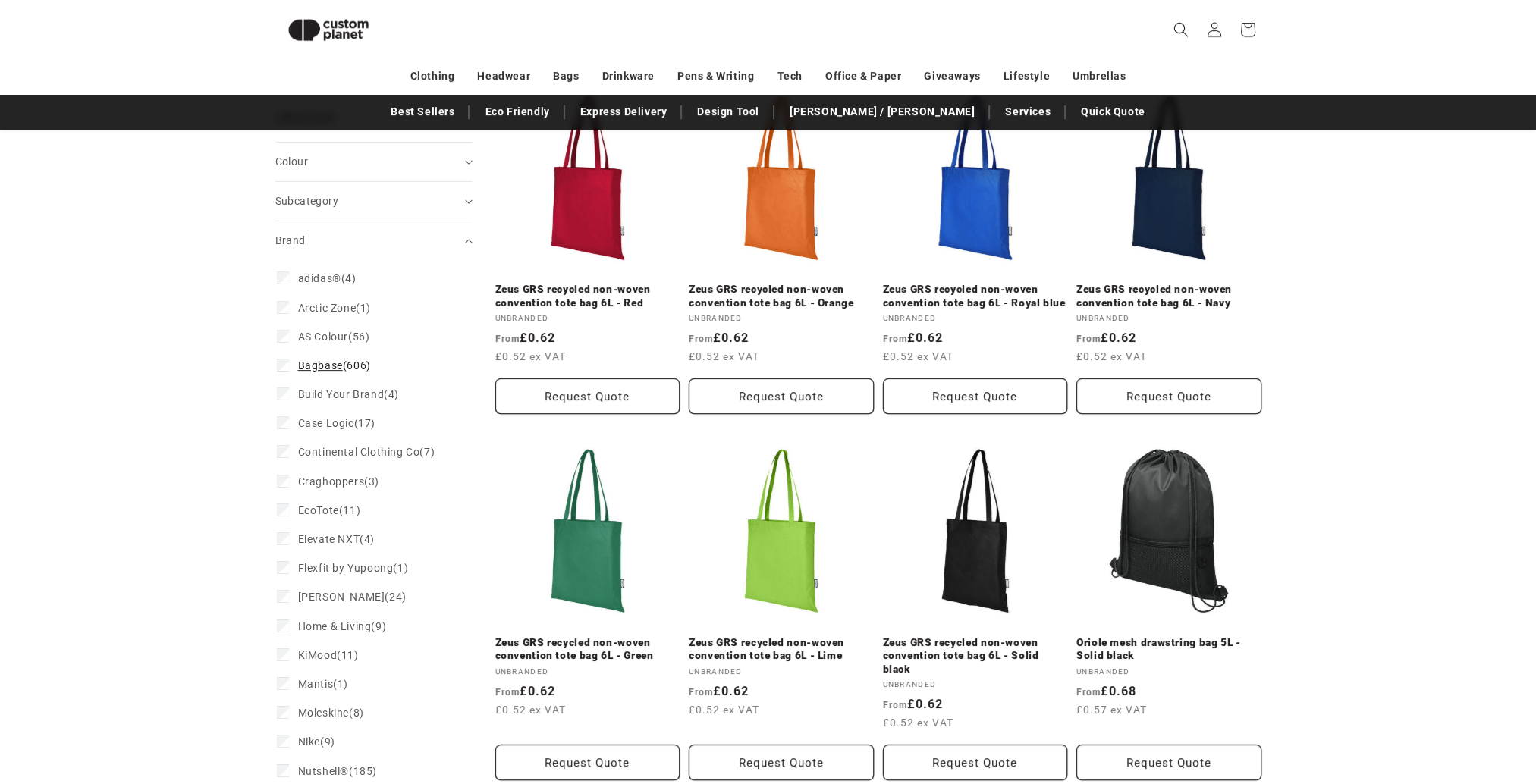
click at [308, 371] on span "Bagbase" at bounding box center [320, 366] width 44 height 12
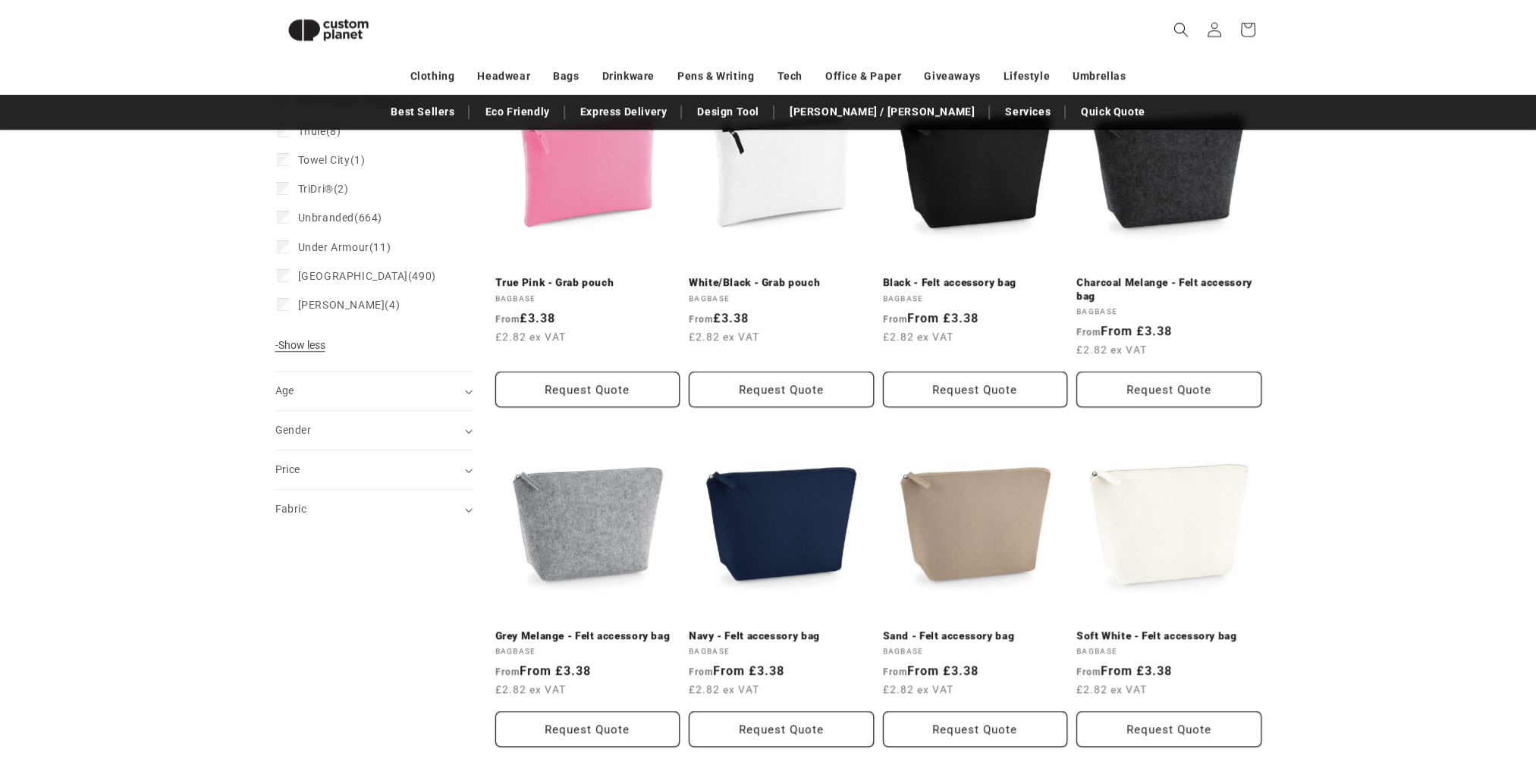
scroll to position [2102, 0]
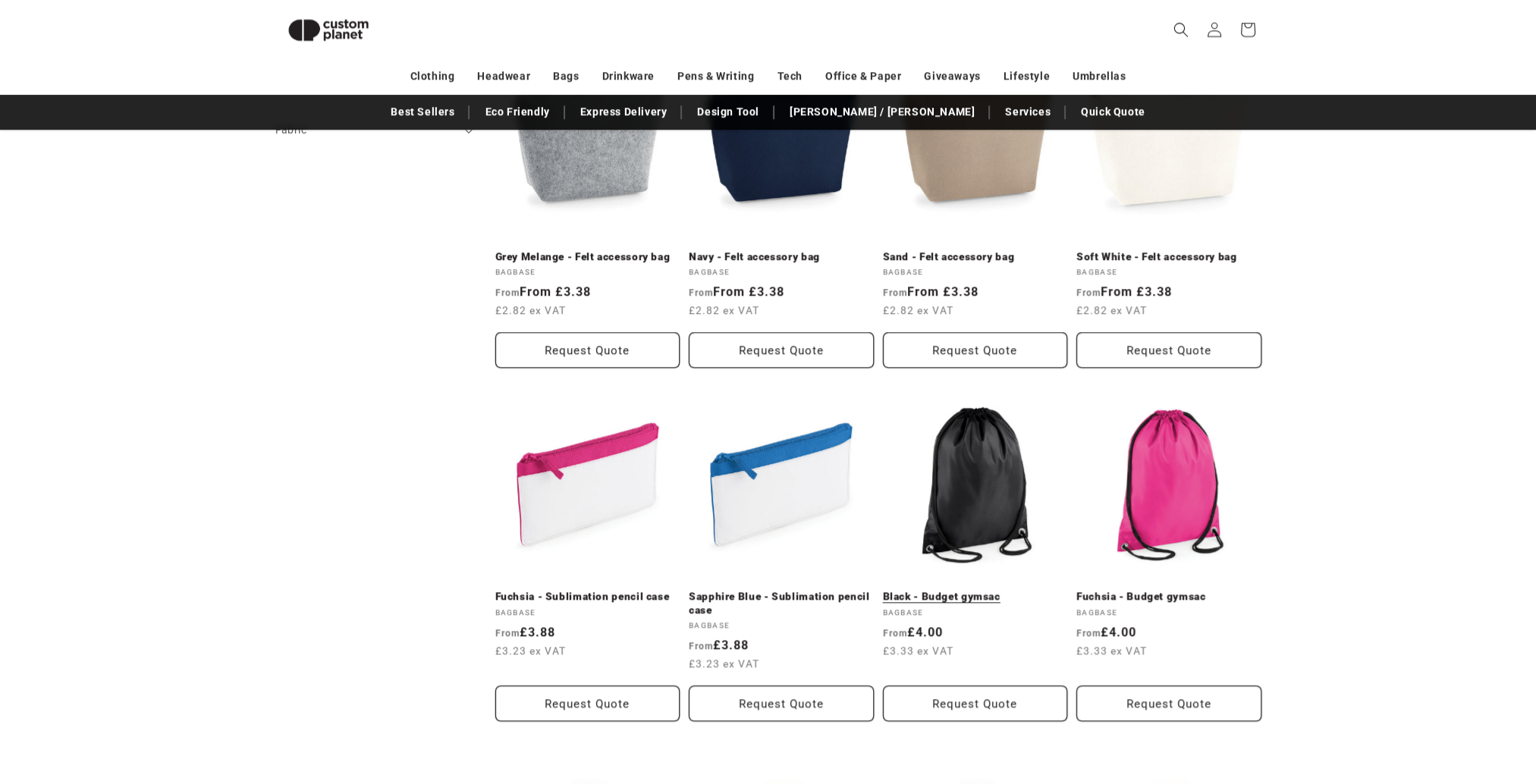
click at [979, 590] on link "Black - Budget gymsac" at bounding box center [975, 597] width 185 height 13
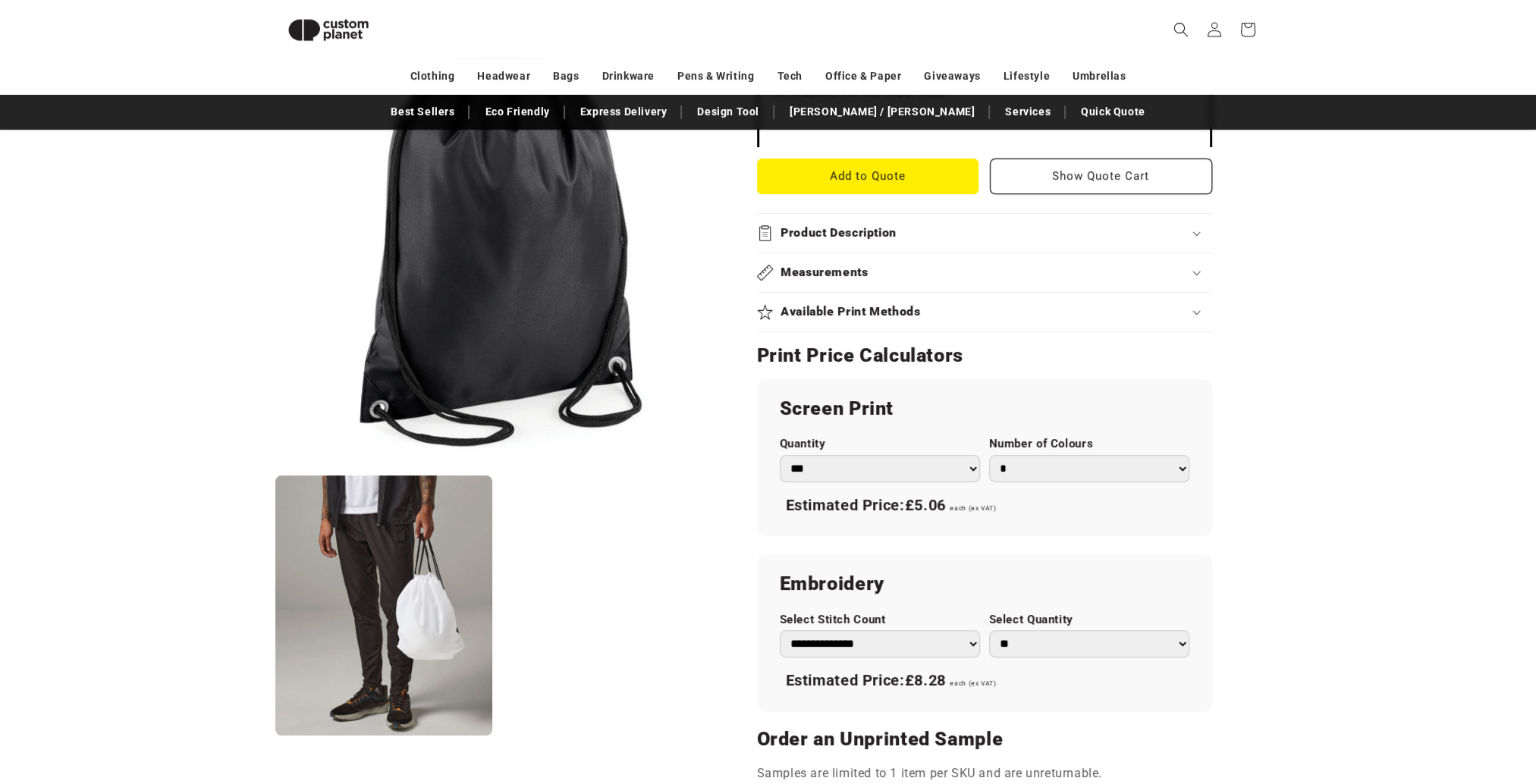
scroll to position [586, 0]
